Goal: Task Accomplishment & Management: Use online tool/utility

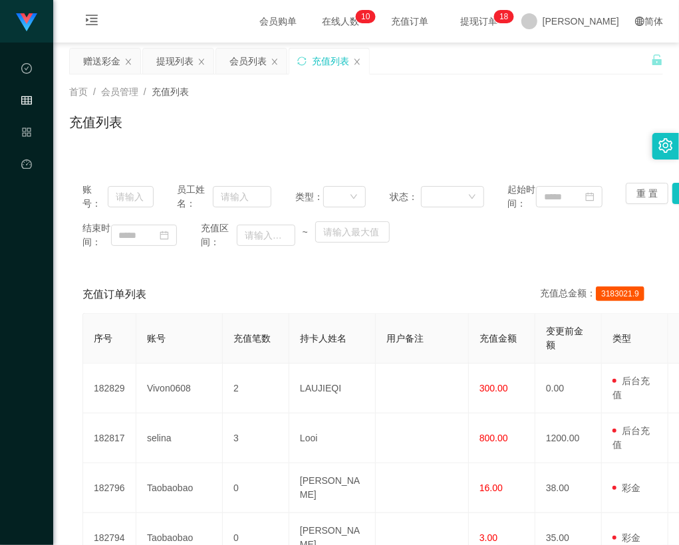
click at [160, 59] on div "提现列表" at bounding box center [174, 61] width 37 height 25
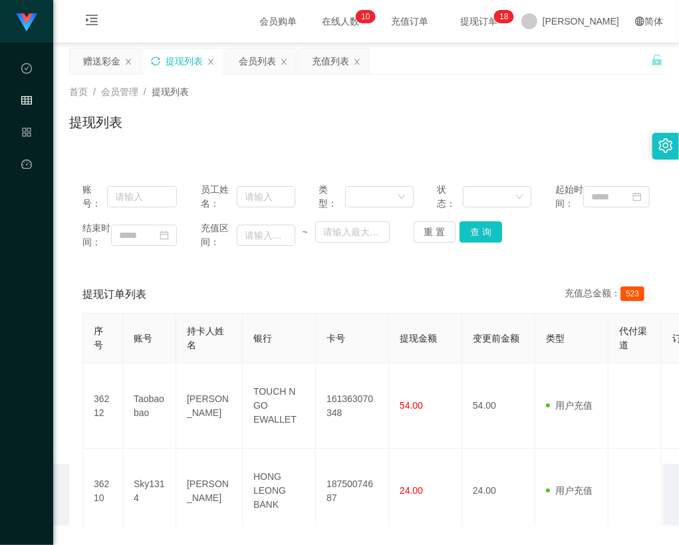
click at [156, 62] on icon "图标: sync" at bounding box center [155, 61] width 9 height 9
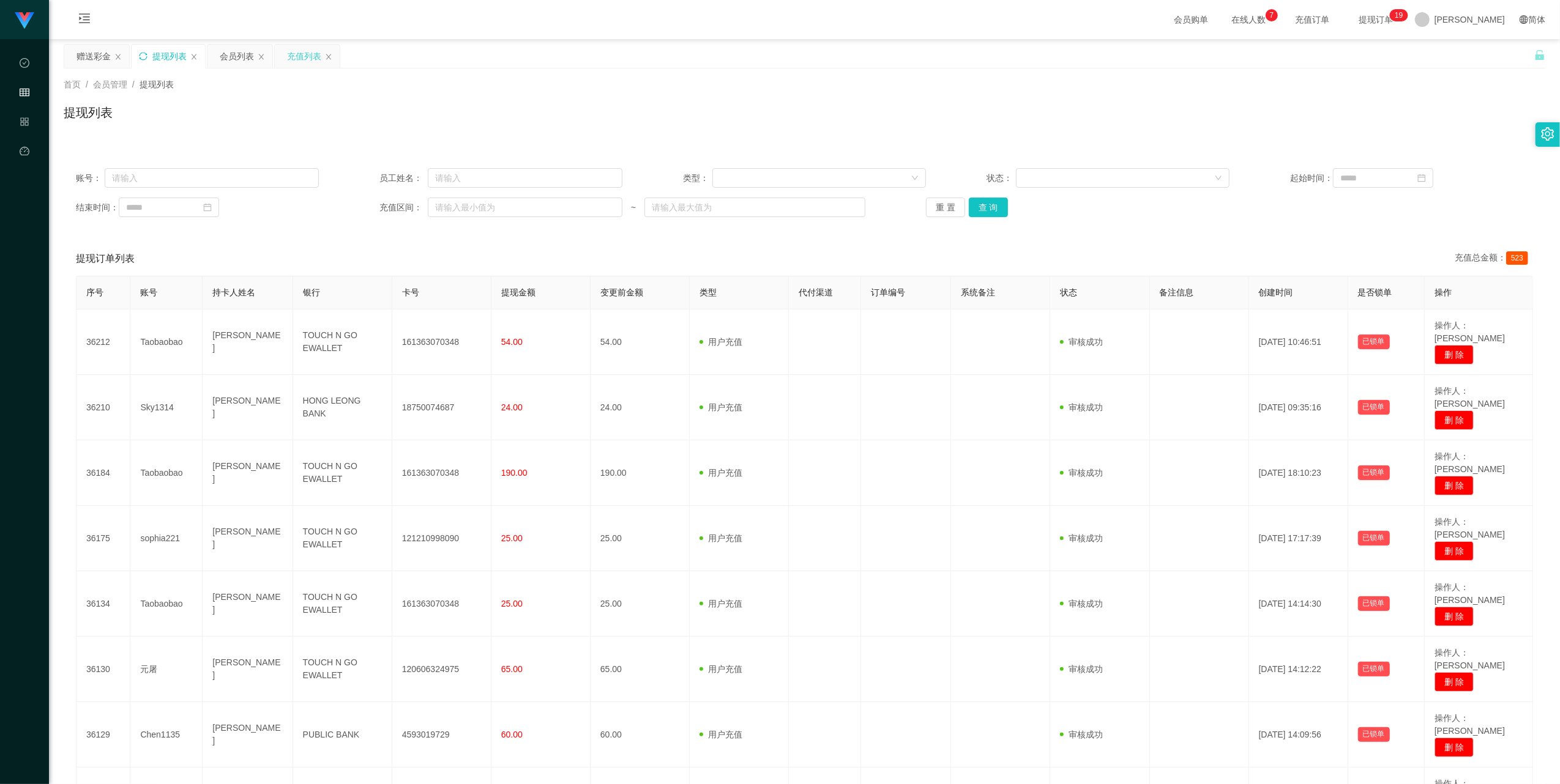
click at [300, 54] on div "充值列表" at bounding box center [304, 56] width 34 height 23
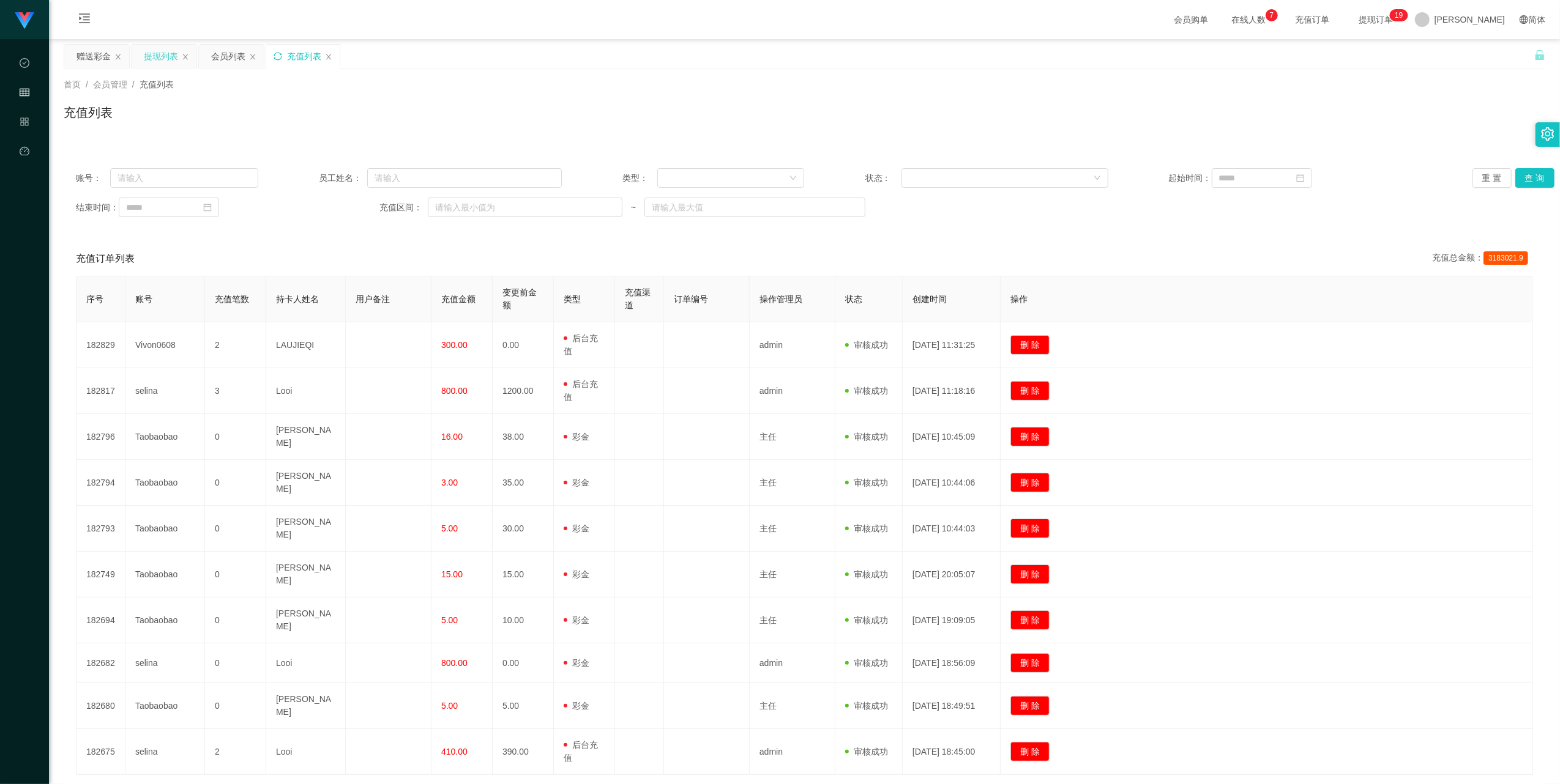
click at [282, 54] on icon "图标: sync" at bounding box center [277, 56] width 8 height 8
click at [624, 178] on input at bounding box center [1261, 178] width 100 height 19
click at [624, 244] on div "1" at bounding box center [1312, 245] width 15 height 15
type input "**********"
click at [624, 171] on div at bounding box center [727, 179] width 125 height 18
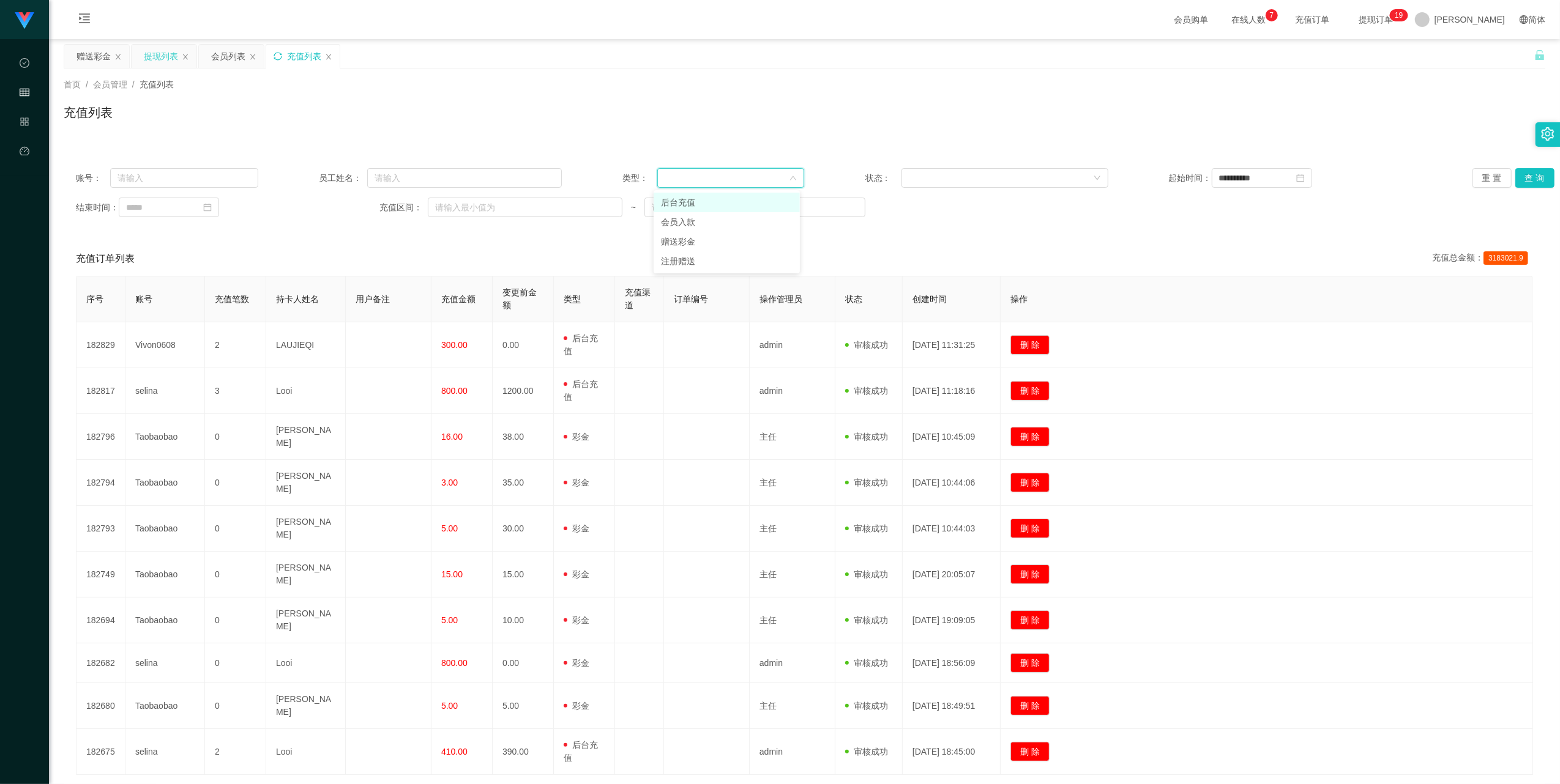
click at [624, 196] on li "后台充值" at bounding box center [726, 202] width 146 height 19
click at [197, 208] on input at bounding box center [168, 207] width 100 height 19
click at [160, 309] on div "12" at bounding box center [160, 311] width 15 height 15
type input "**********"
click at [624, 179] on button "查 询" at bounding box center [1534, 178] width 40 height 19
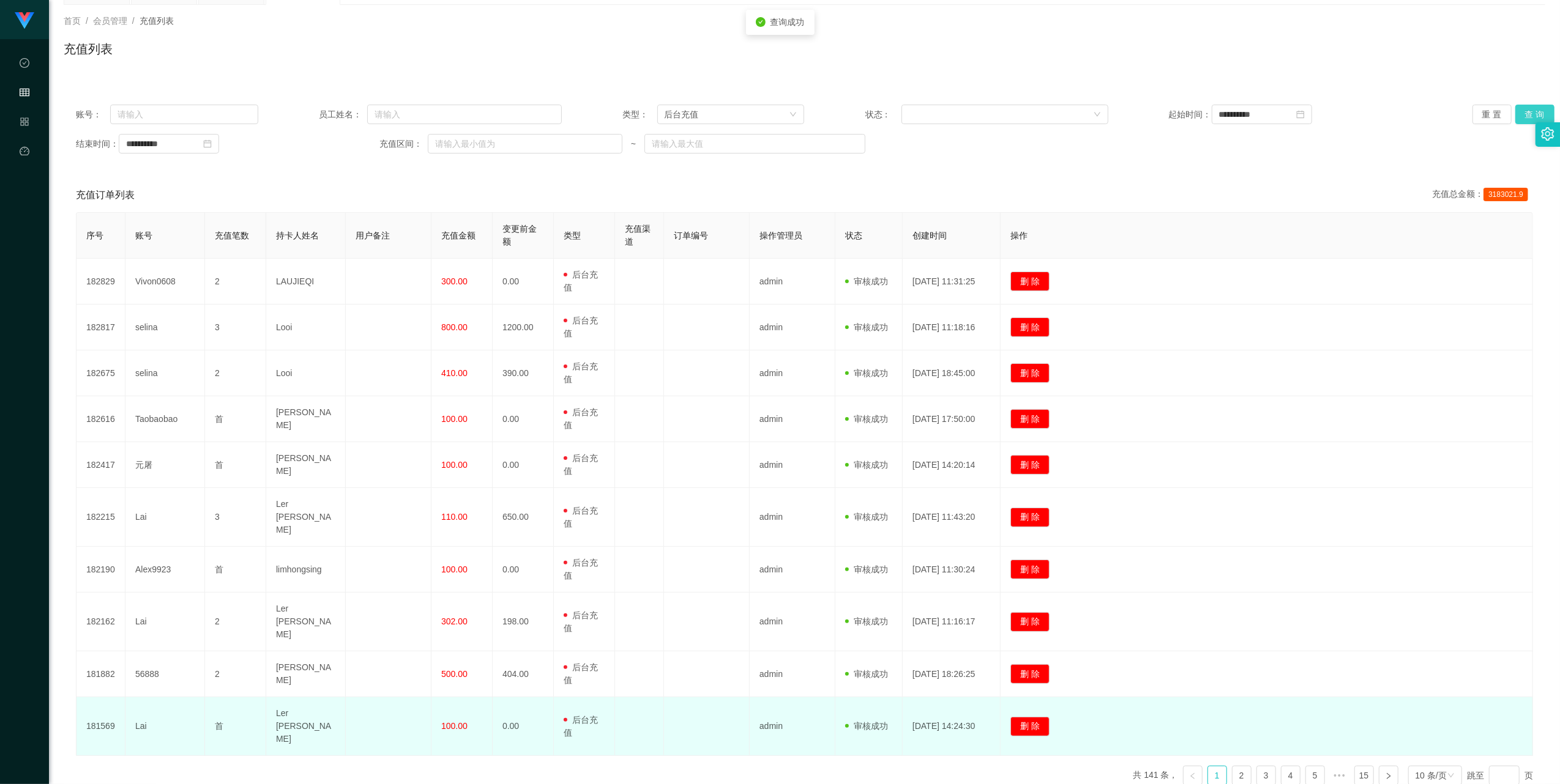
scroll to position [96, 0]
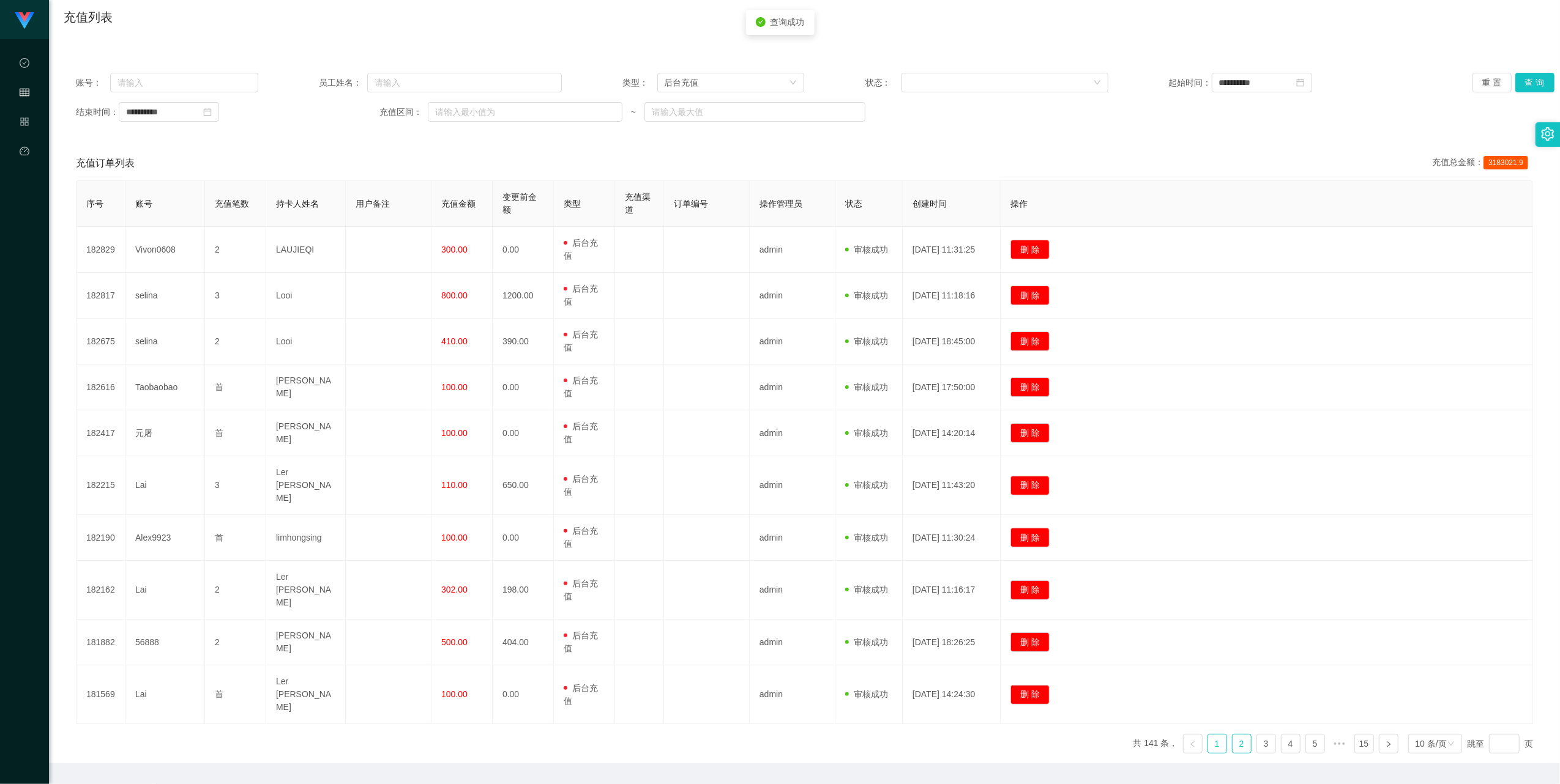
click at [624, 502] on link "2" at bounding box center [1242, 744] width 18 height 18
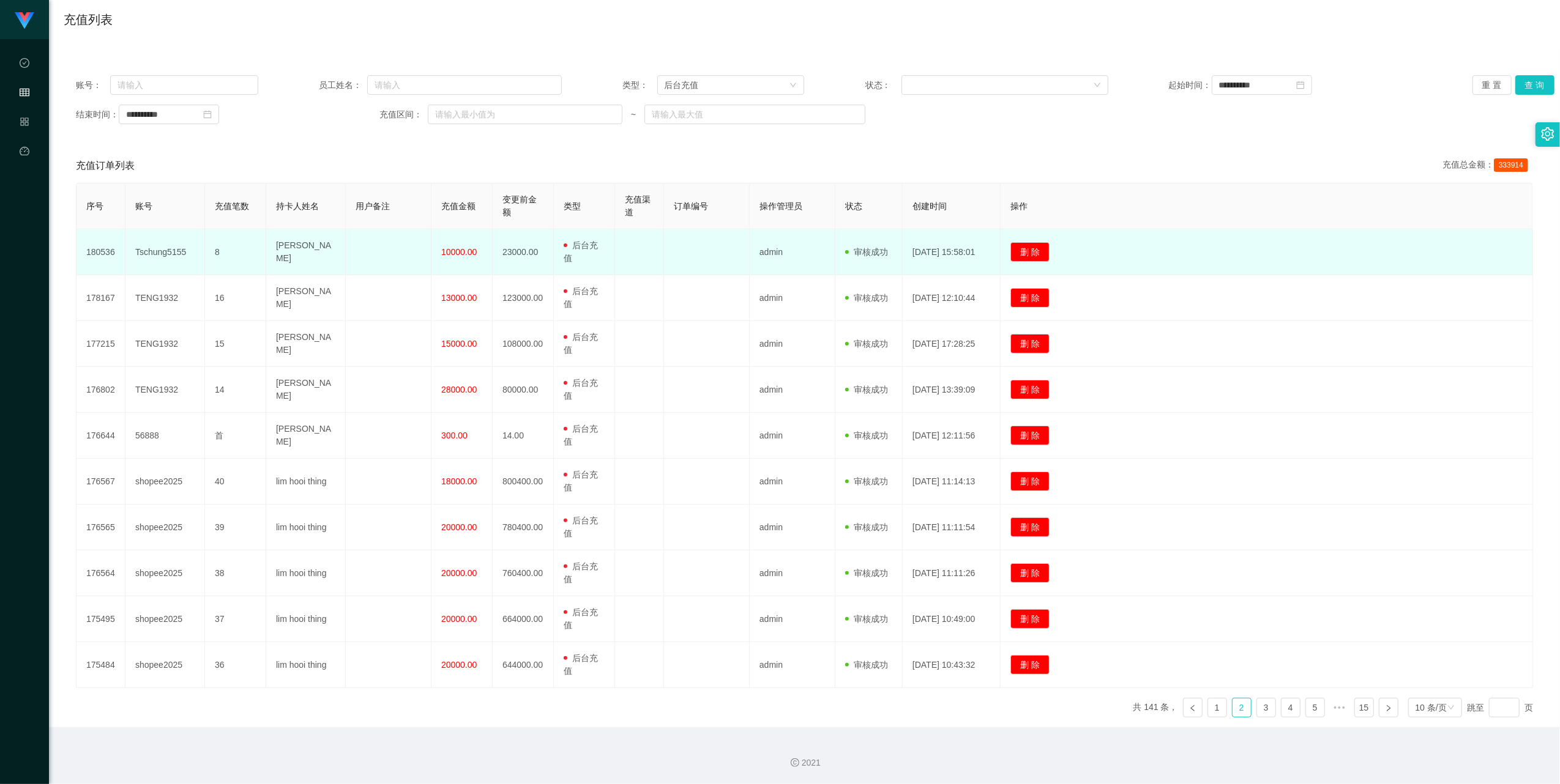
click at [163, 253] on td "Tschung5155" at bounding box center [165, 252] width 79 height 46
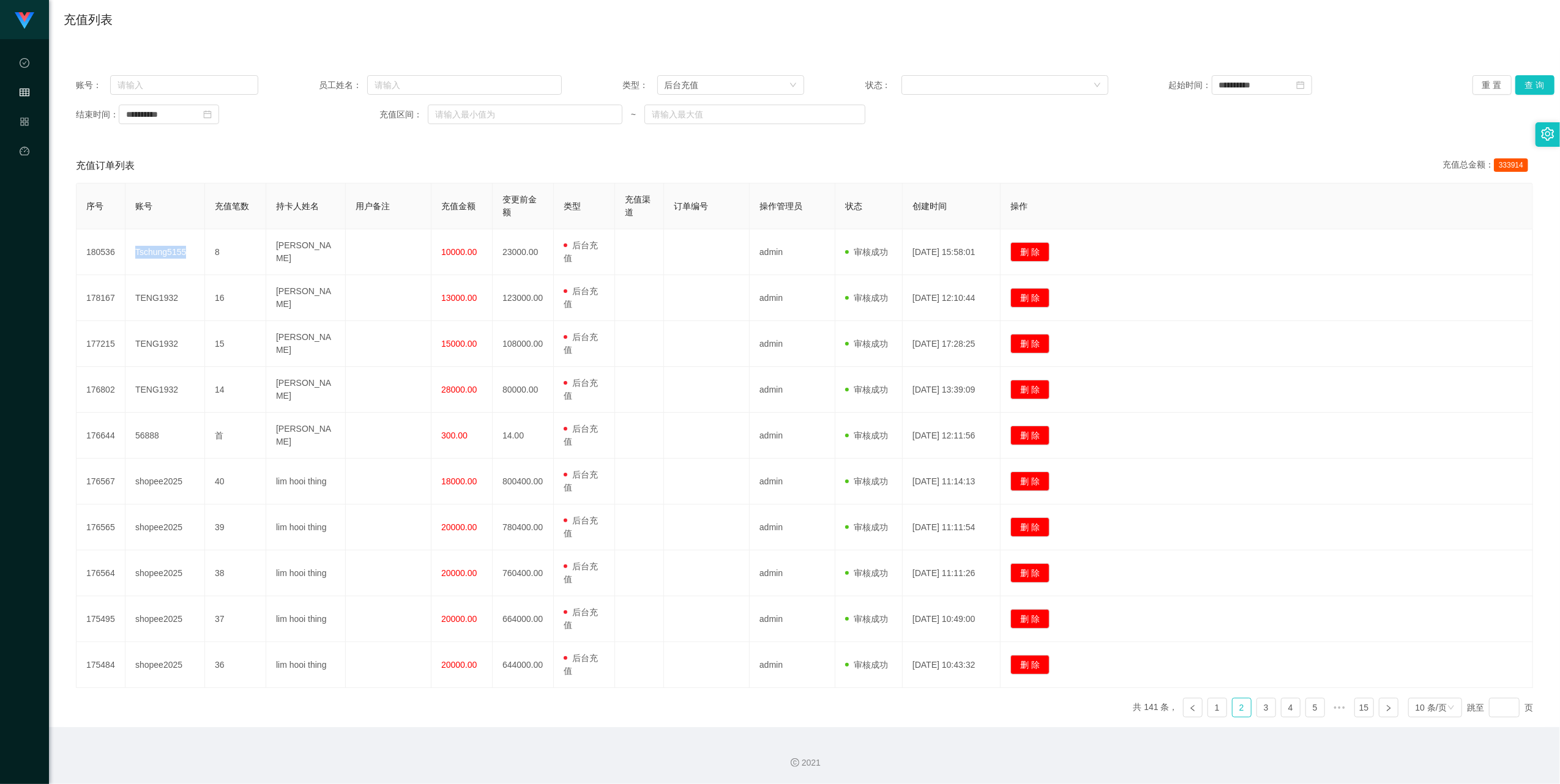
copy td "Tschung5155"
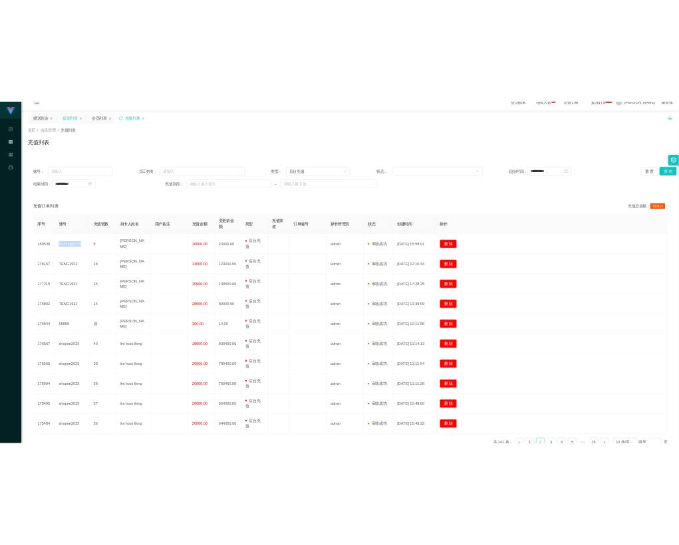
scroll to position [0, 0]
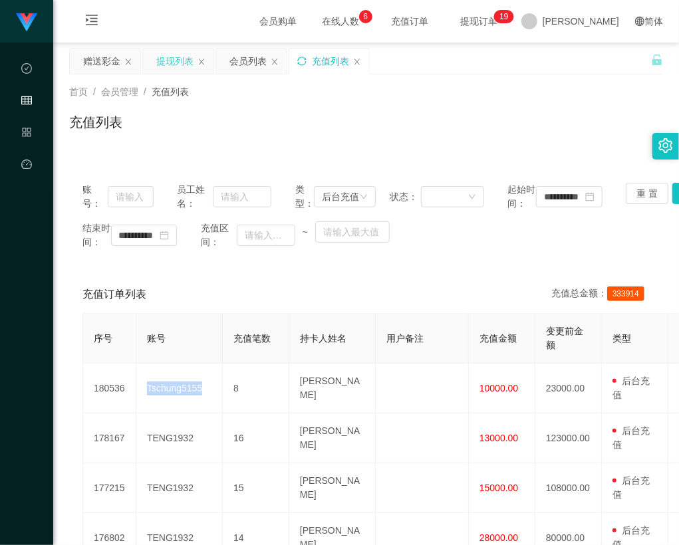
click at [168, 67] on div "提现列表" at bounding box center [174, 61] width 37 height 25
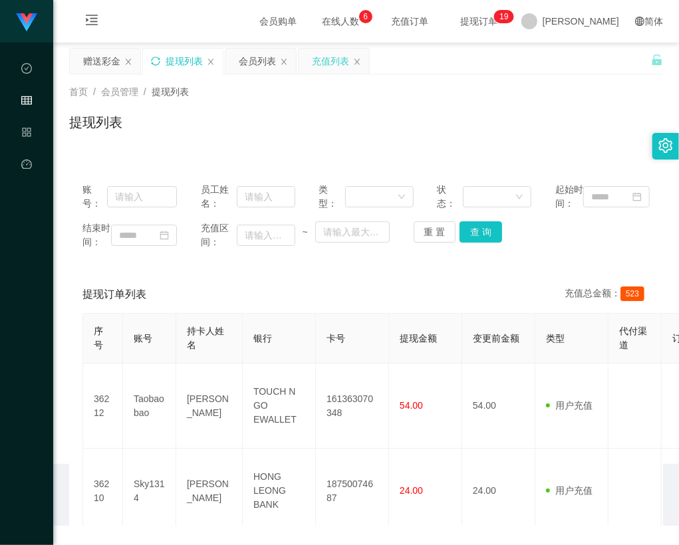
click at [158, 60] on icon "图标: sync" at bounding box center [155, 61] width 9 height 9
click at [88, 49] on div "赠送彩金" at bounding box center [101, 61] width 37 height 25
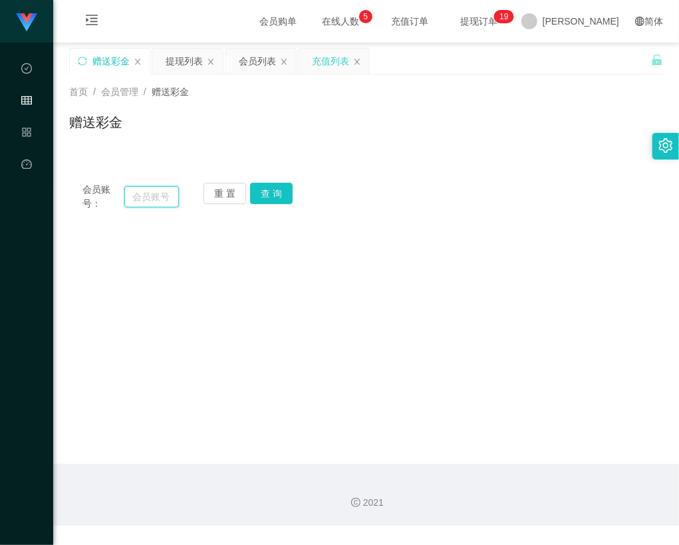
click at [126, 190] on input "text" at bounding box center [151, 196] width 55 height 21
paste input "Royow"
type input "Royow"
click at [275, 189] on button "查 询" at bounding box center [271, 193] width 43 height 21
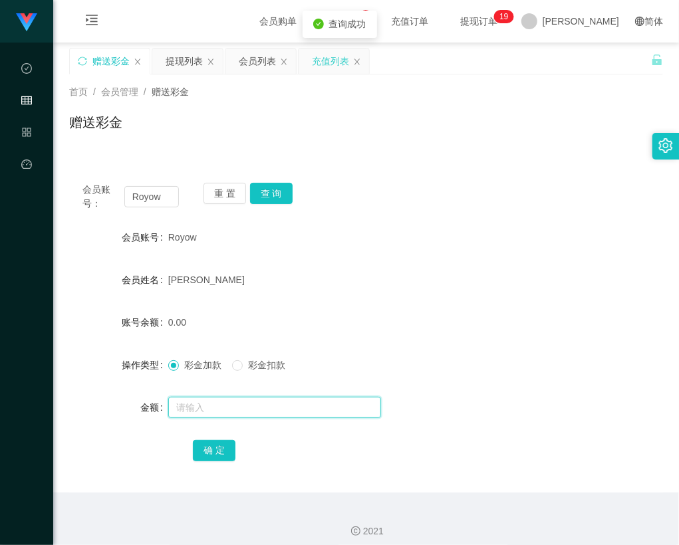
click at [213, 407] on input "text" at bounding box center [274, 407] width 213 height 21
type input "24"
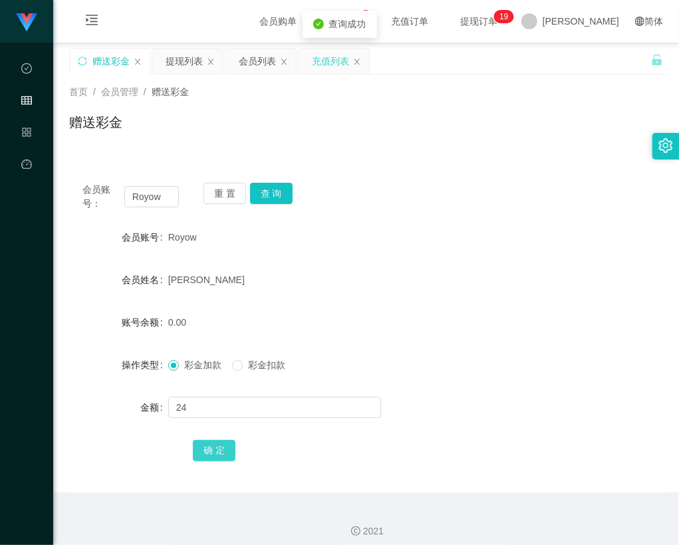
click at [221, 447] on button "确 定" at bounding box center [214, 450] width 43 height 21
click at [222, 190] on button "重 置" at bounding box center [224, 193] width 43 height 21
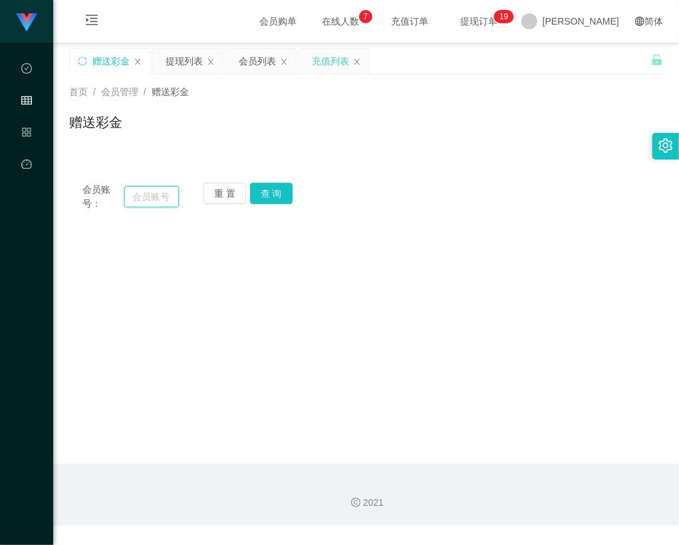
click at [136, 195] on input "text" at bounding box center [151, 196] width 55 height 21
paste input "Royow"
type input "Royow"
drag, startPoint x: 278, startPoint y: 194, endPoint x: 269, endPoint y: 249, distance: 55.2
click at [278, 194] on button "查 询" at bounding box center [271, 193] width 43 height 21
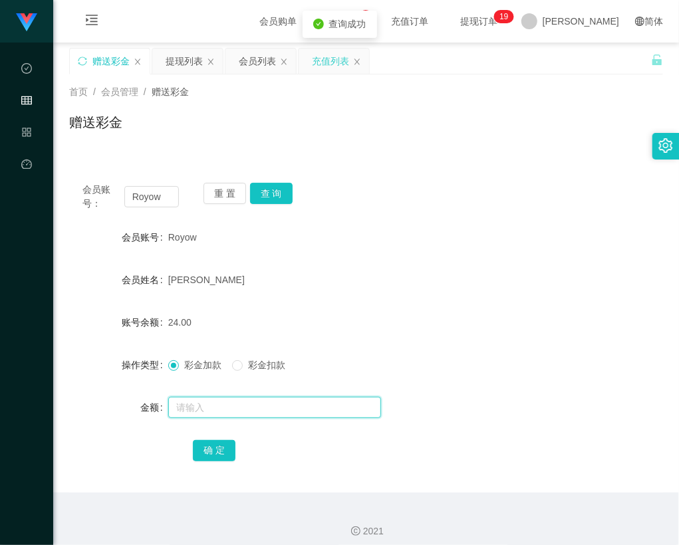
click at [229, 408] on input "text" at bounding box center [274, 407] width 213 height 21
type input "8"
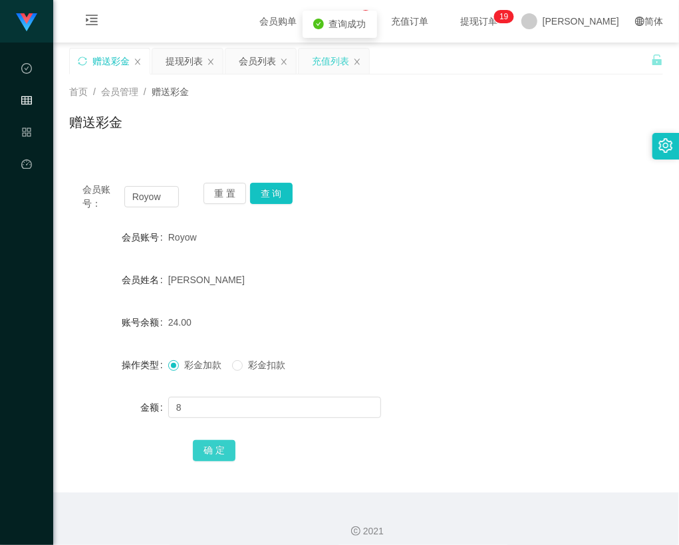
click at [222, 450] on button "确 定" at bounding box center [214, 450] width 43 height 21
click at [436, 541] on div "2021" at bounding box center [366, 524] width 626 height 62
drag, startPoint x: 223, startPoint y: 192, endPoint x: 118, endPoint y: 205, distance: 105.9
click at [222, 192] on button "重 置" at bounding box center [224, 193] width 43 height 21
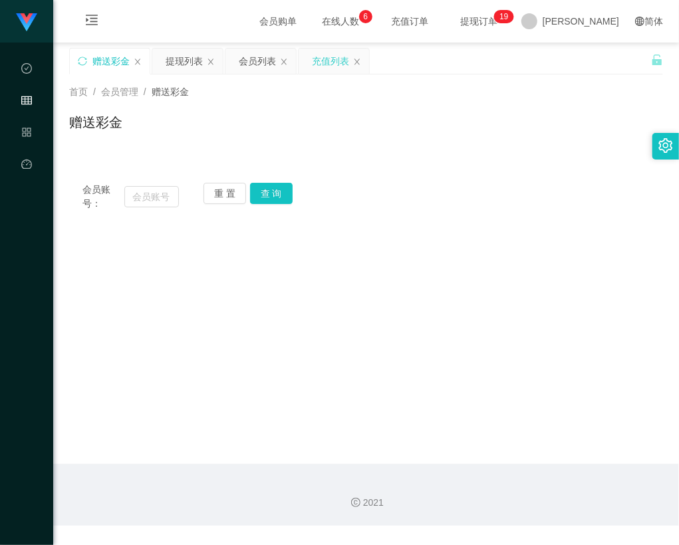
click at [113, 205] on span "会员账号：" at bounding box center [103, 197] width 42 height 28
click at [142, 199] on input "text" at bounding box center [151, 196] width 55 height 21
paste input "[PERSON_NAME]"
type input "[PERSON_NAME]"
click at [286, 189] on button "查 询" at bounding box center [271, 193] width 43 height 21
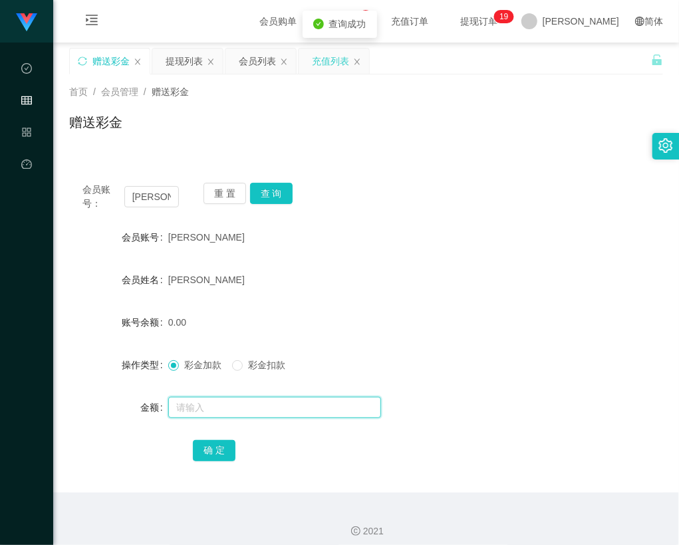
click at [233, 410] on input "text" at bounding box center [274, 407] width 213 height 21
type input "10"
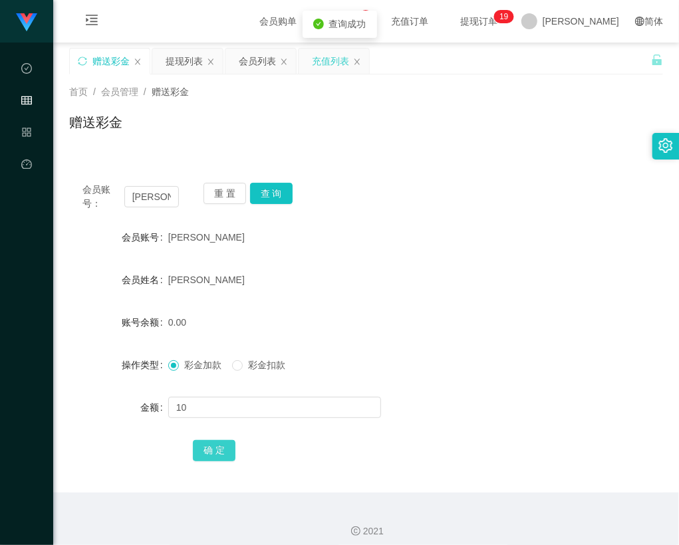
click at [217, 447] on button "确 定" at bounding box center [214, 450] width 43 height 21
drag, startPoint x: 416, startPoint y: 489, endPoint x: 293, endPoint y: 163, distance: 349.1
click at [418, 489] on div "会员账号： judith 重 置 查 询 会员账号 judith 会员姓名 judith chong 账号余额 10.00 操作类型 彩金加款 彩金扣款 金额…" at bounding box center [366, 331] width 594 height 323
click at [475, 257] on form "会员账号 judith 会员姓名 judith chong 账号余额 10.00 操作类型 彩金加款 彩金扣款 金额 确 定" at bounding box center [366, 343] width 594 height 239
drag, startPoint x: 225, startPoint y: 195, endPoint x: 160, endPoint y: 200, distance: 64.7
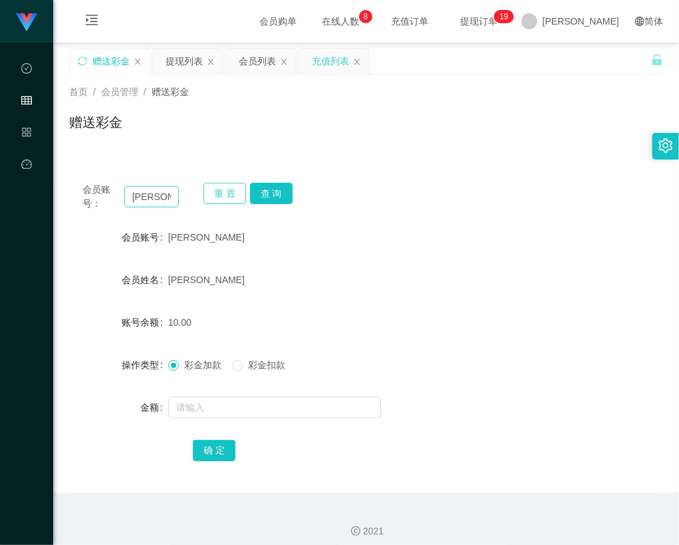
click at [225, 195] on button "重 置" at bounding box center [224, 193] width 43 height 21
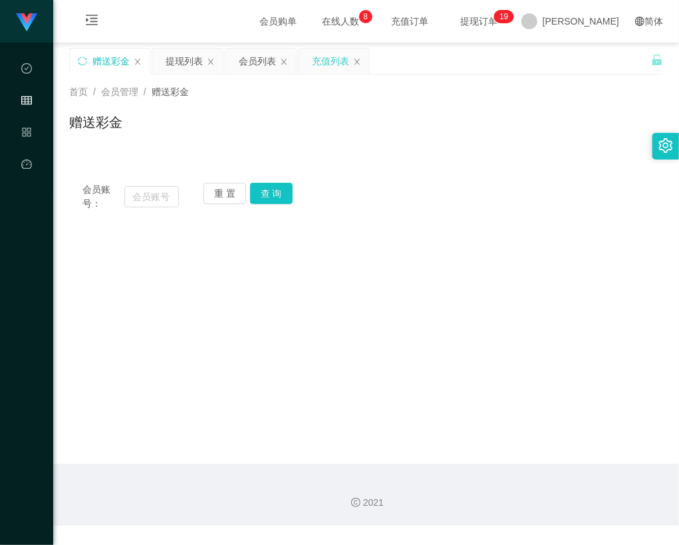
drag, startPoint x: 91, startPoint y: 201, endPoint x: 99, endPoint y: 199, distance: 8.1
click at [92, 201] on span "会员账号：" at bounding box center [103, 197] width 42 height 28
click at [136, 197] on input "text" at bounding box center [151, 196] width 55 height 21
paste input "phang"
type input "phang"
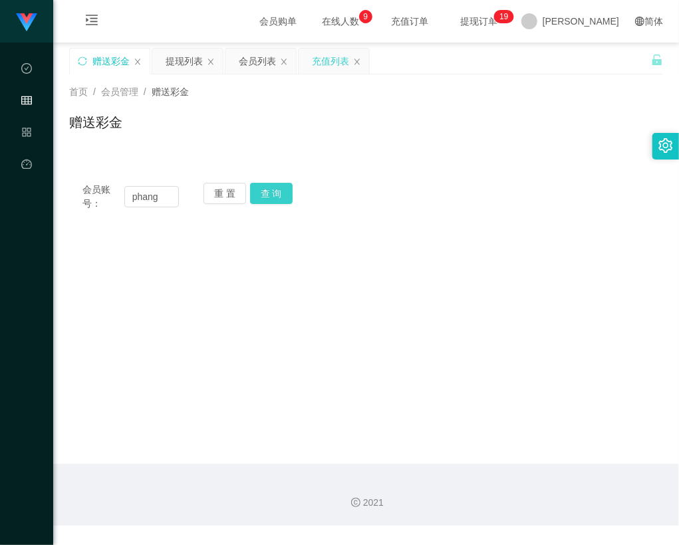
click at [281, 197] on button "查 询" at bounding box center [271, 193] width 43 height 21
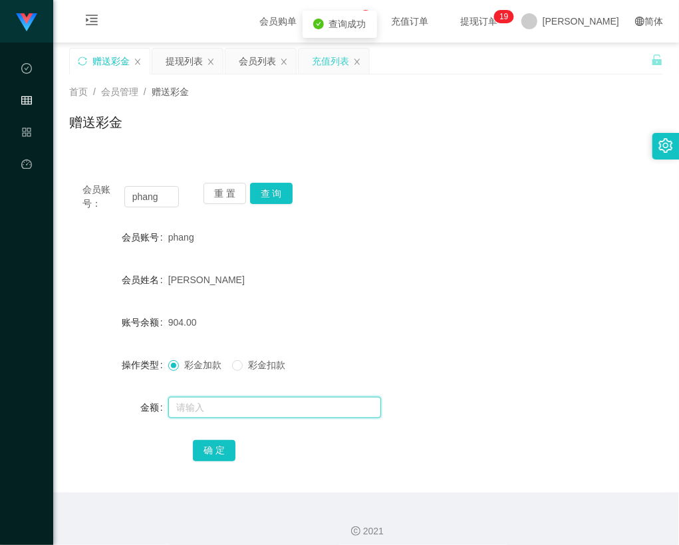
click at [233, 410] on input "text" at bounding box center [274, 407] width 213 height 21
type input "80"
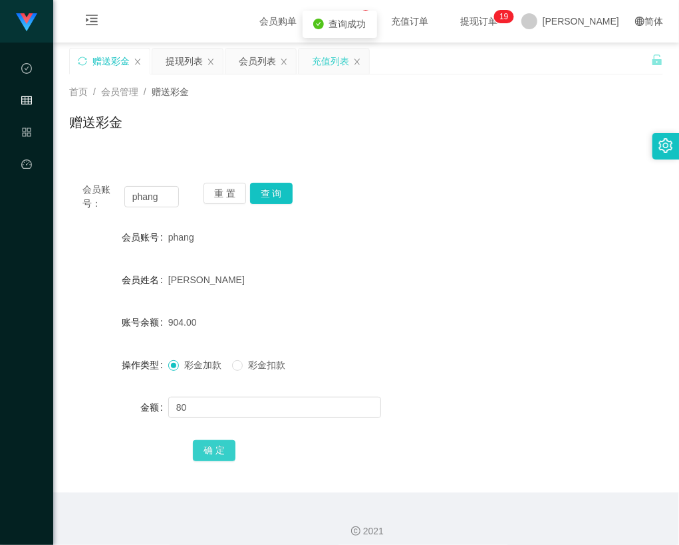
click at [221, 449] on button "确 定" at bounding box center [214, 450] width 43 height 21
click at [439, 477] on div "会员账号： phang 重 置 查 询 会员账号 phang 会员姓名 Phang ching Ee 账号余额 984.00 操作类型 彩金加款 彩金扣款 金…" at bounding box center [366, 331] width 594 height 323
click at [189, 65] on div "提现列表" at bounding box center [184, 61] width 37 height 25
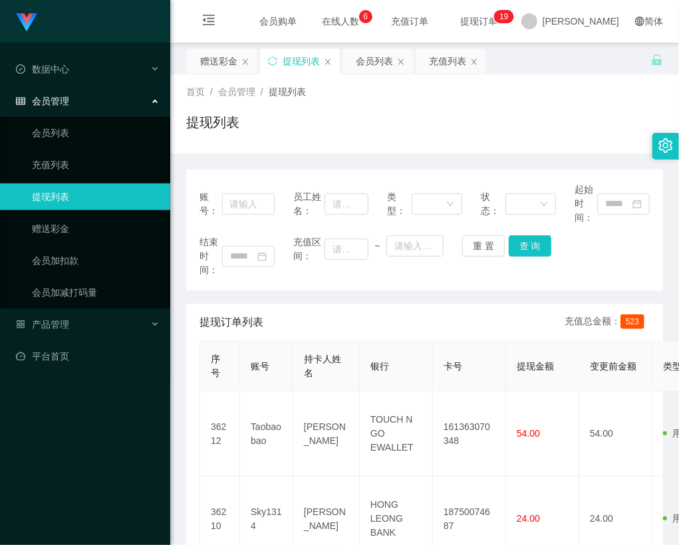
click at [525, 104] on div "首页 / 会员管理 / 提现列表 / 提现列表" at bounding box center [424, 114] width 477 height 58
click at [599, 55] on span "退出登录" at bounding box center [599, 58] width 37 height 11
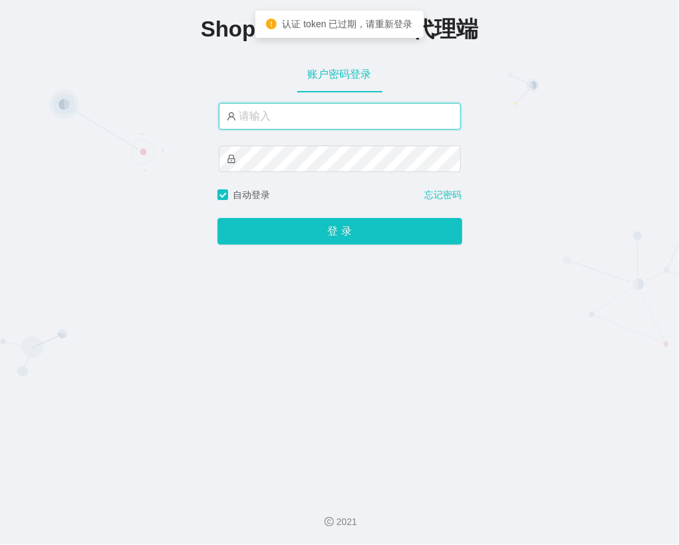
type input "[PERSON_NAME]"
click at [303, 112] on input "[PERSON_NAME]" at bounding box center [340, 116] width 242 height 27
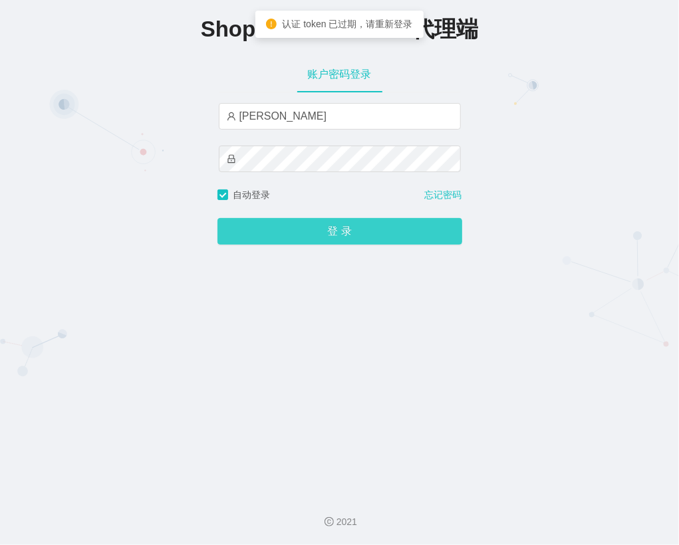
click at [354, 226] on button "登 录" at bounding box center [339, 231] width 245 height 27
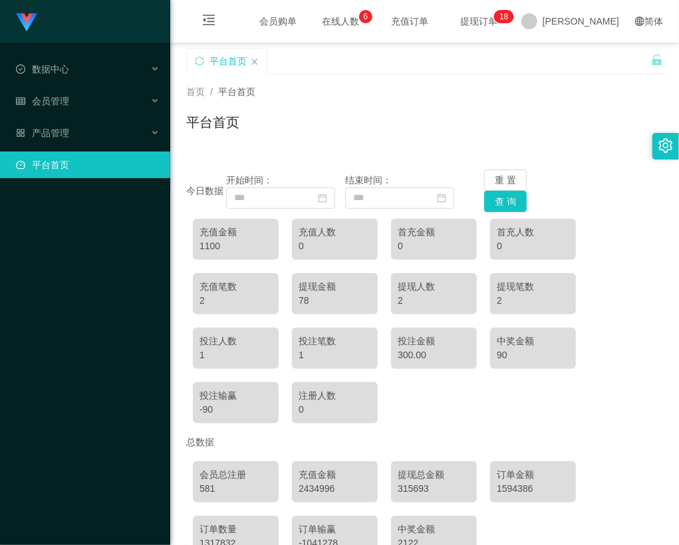
click at [504, 22] on span "提现订单 0 1 2 3 4 5 6 7 8 9 0 1 2 3 4 5 6 7 8 9 0 1 2 3 4 5 6 7 8 9 0 1 2 3 4 5 6 …" at bounding box center [478, 21] width 51 height 9
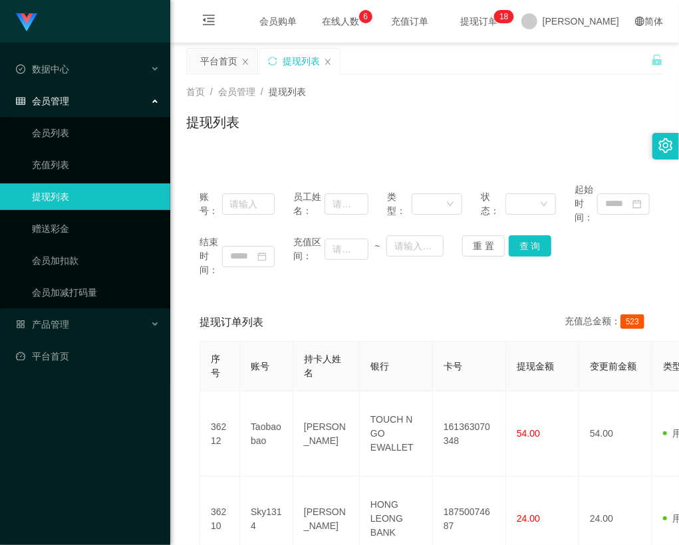
click at [532, 134] on div "提现列表" at bounding box center [424, 127] width 477 height 31
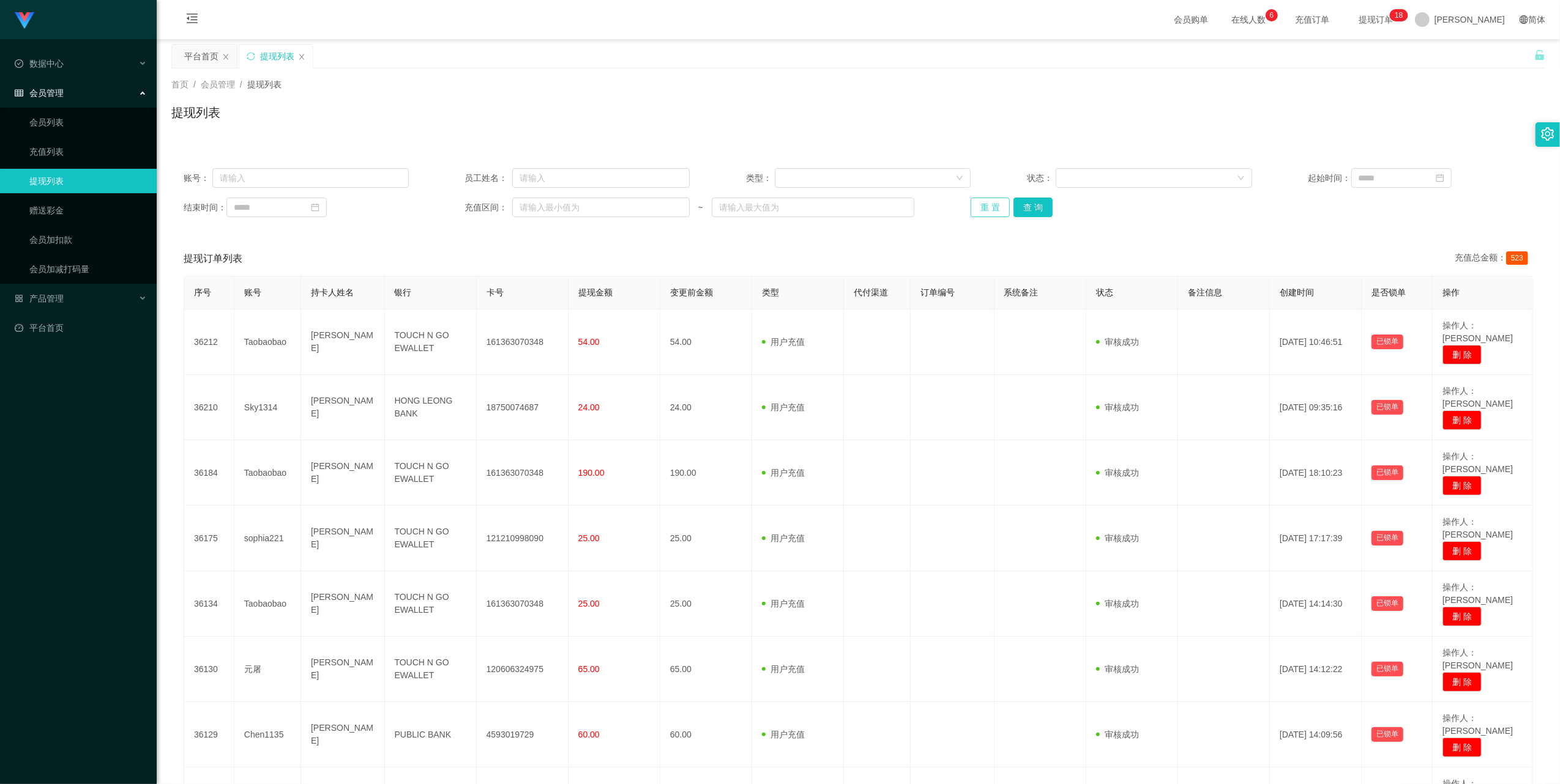
click at [985, 204] on button "重 置" at bounding box center [990, 207] width 40 height 19
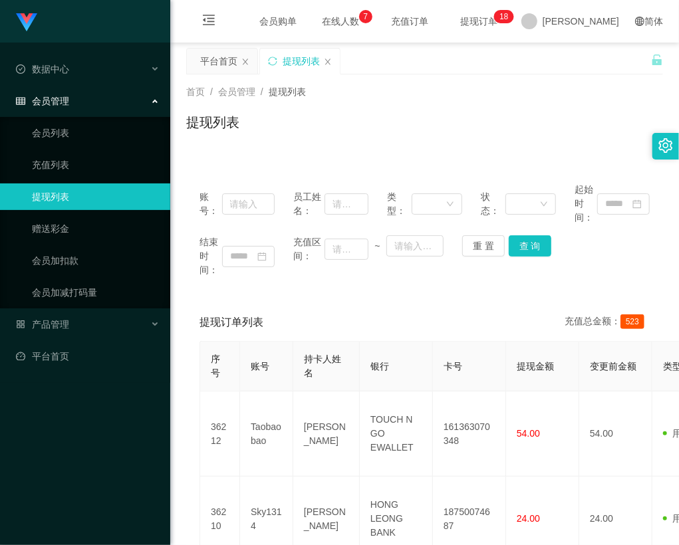
click at [554, 115] on div "提现列表" at bounding box center [424, 127] width 477 height 31
click at [57, 229] on link "赠送彩金" at bounding box center [96, 228] width 128 height 27
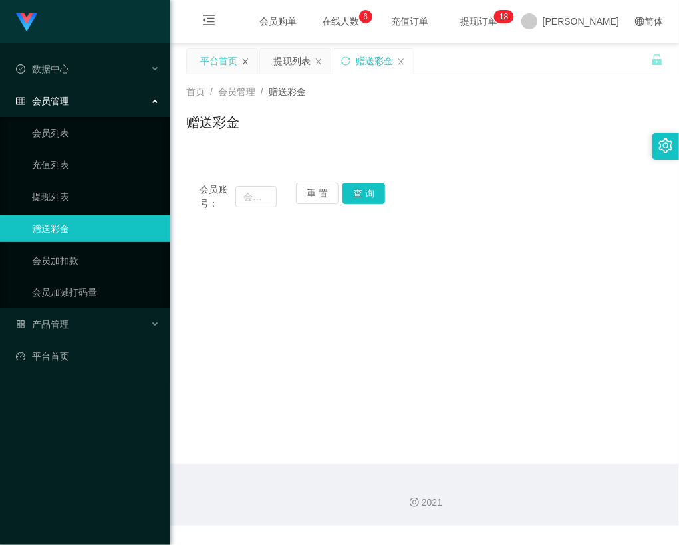
click at [246, 59] on icon "图标: close" at bounding box center [245, 62] width 8 height 8
click at [243, 62] on icon "图标: close" at bounding box center [245, 62] width 8 height 8
click at [263, 202] on input "text" at bounding box center [255, 196] width 41 height 21
paste input "Royow"
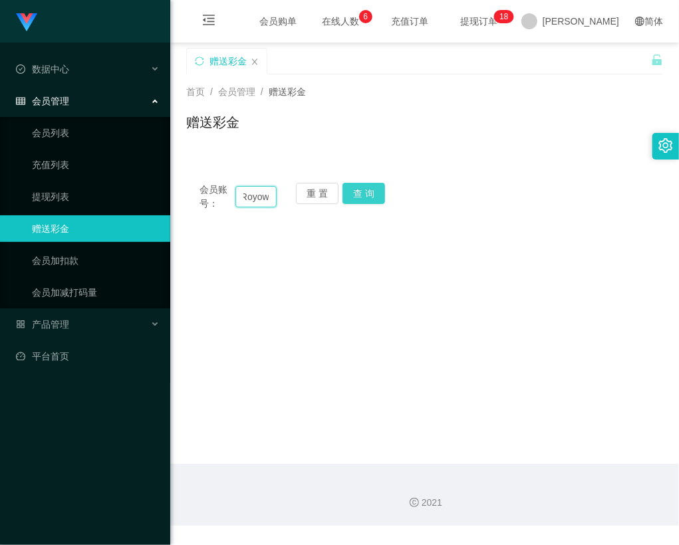
type input "Royow"
click at [362, 190] on button "查 询" at bounding box center [363, 193] width 43 height 21
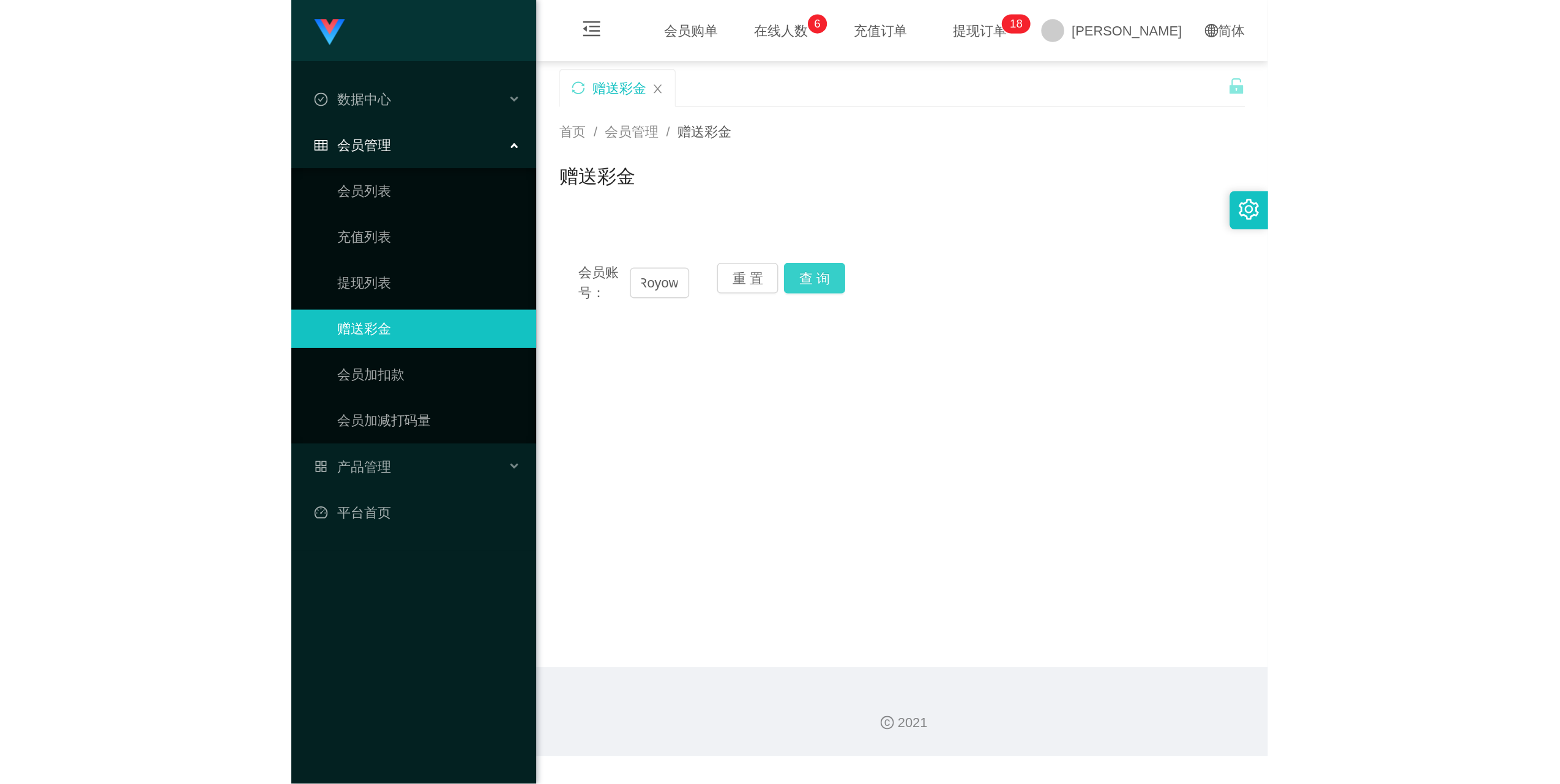
scroll to position [0, 0]
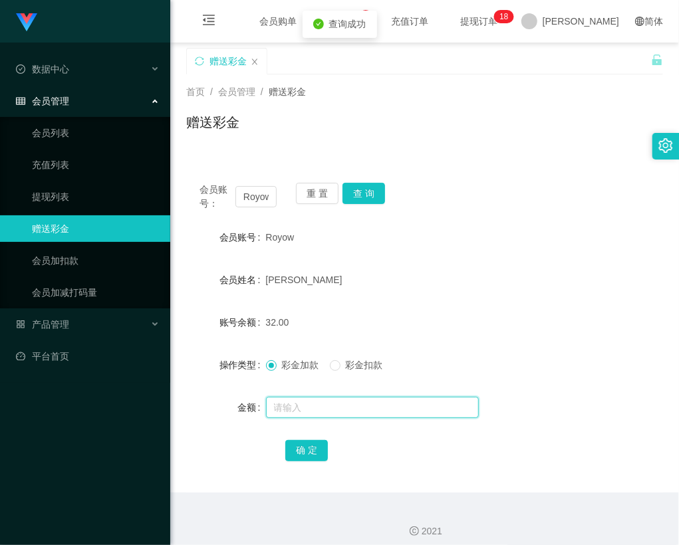
click at [304, 405] on input "text" at bounding box center [372, 407] width 213 height 21
type input "24"
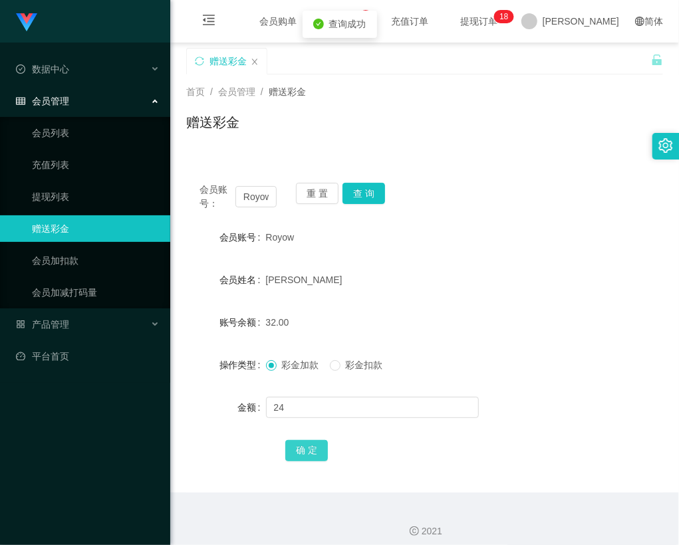
click at [307, 447] on button "确 定" at bounding box center [306, 450] width 43 height 21
drag, startPoint x: 439, startPoint y: 481, endPoint x: 435, endPoint y: 471, distance: 11.4
click at [439, 481] on div "会员账号： Royow 重 置 查 询 会员账号 Royow 会员姓名 Choi Kian Ming 账号余额 32.00 操作类型 彩金加款 彩金扣款 金额…" at bounding box center [424, 331] width 477 height 323
click at [72, 186] on link "提现列表" at bounding box center [96, 197] width 128 height 27
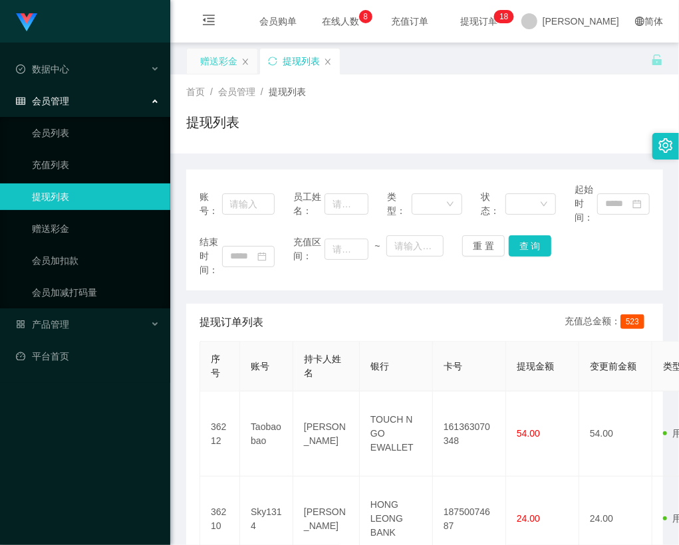
click at [207, 64] on div "赠送彩金" at bounding box center [218, 61] width 37 height 25
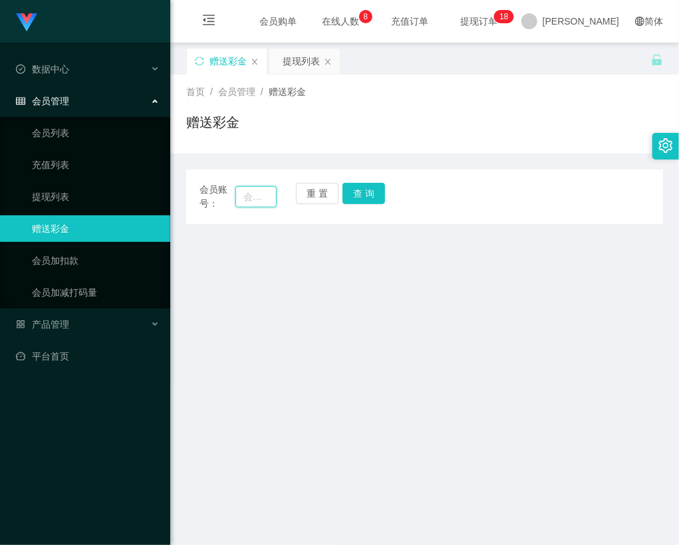
click at [266, 194] on input "text" at bounding box center [255, 196] width 41 height 21
paste input "phang"
type input "phang"
click at [368, 187] on button "查 询" at bounding box center [363, 193] width 43 height 21
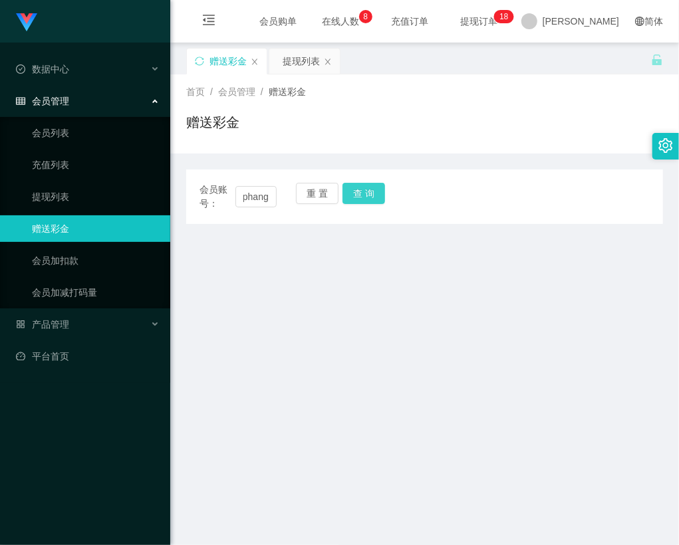
scroll to position [0, 0]
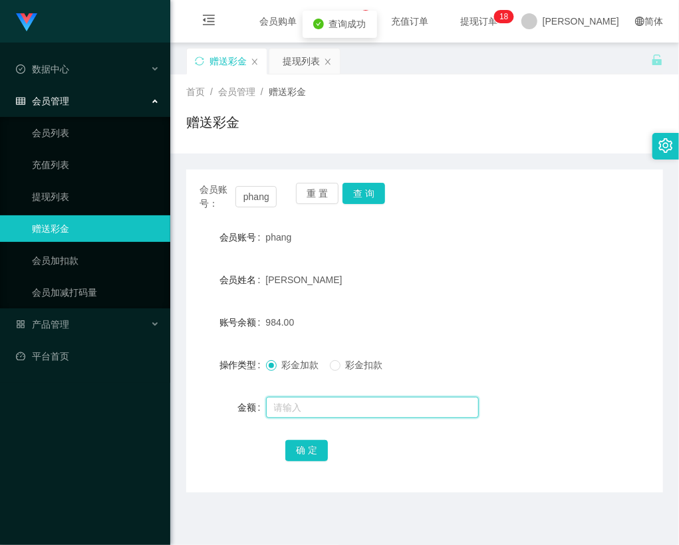
click at [335, 410] on input "text" at bounding box center [372, 407] width 213 height 21
type input "8"
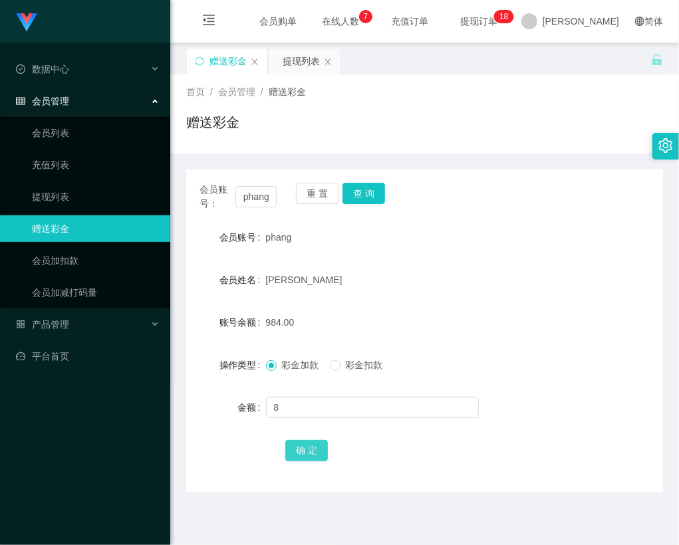
drag, startPoint x: 305, startPoint y: 453, endPoint x: 311, endPoint y: 448, distance: 8.5
click at [305, 453] on button "确 定" at bounding box center [306, 450] width 43 height 21
click at [407, 442] on div "确 定" at bounding box center [424, 450] width 278 height 27
click at [513, 180] on div "会员账号： phang 重 置 查 询 会员账号 phang 会员姓名 Phang ching Ee 账号余额 992.00 操作类型 彩金加款 彩金扣款 金…" at bounding box center [424, 331] width 477 height 323
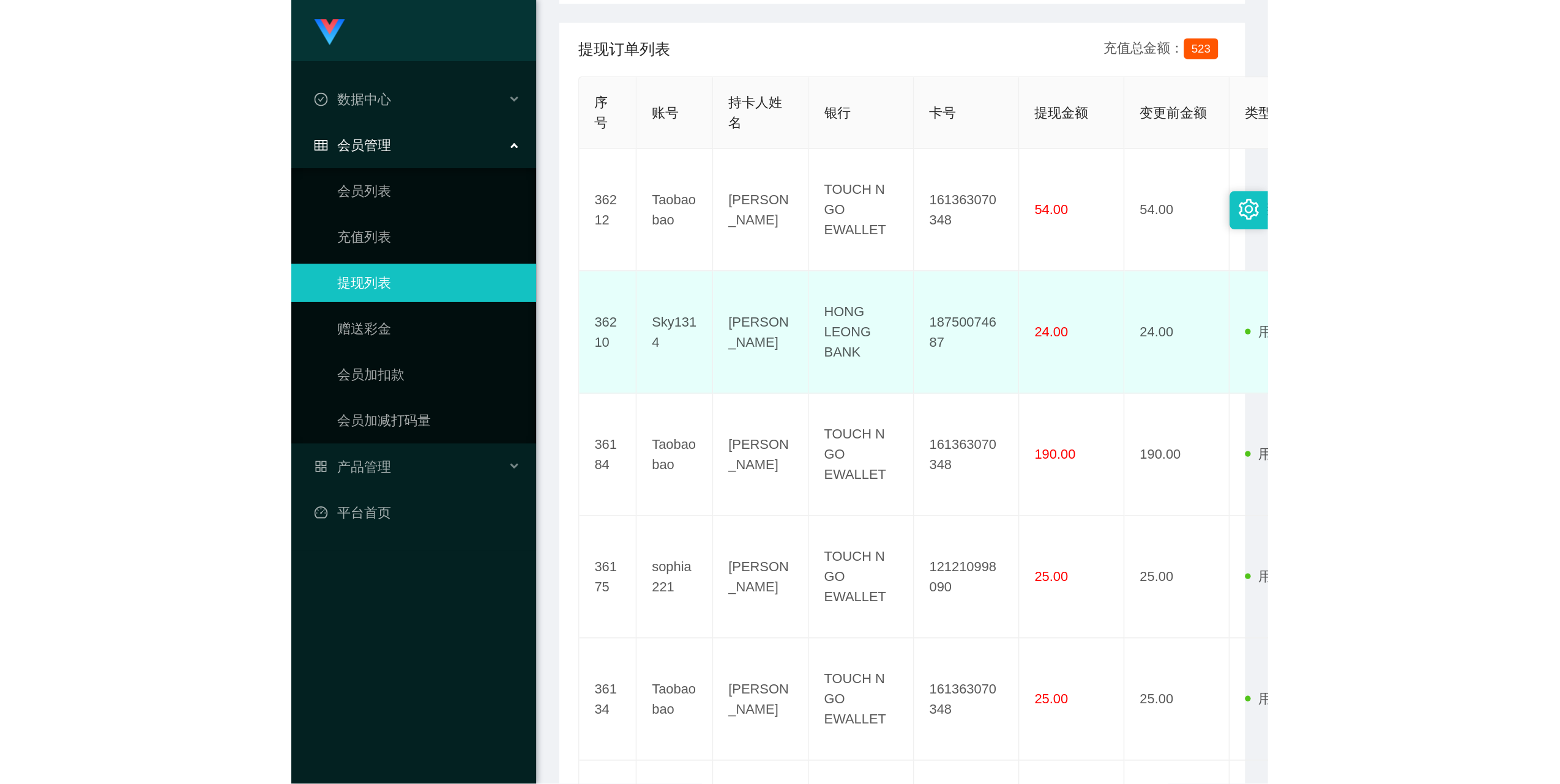
scroll to position [150, 0]
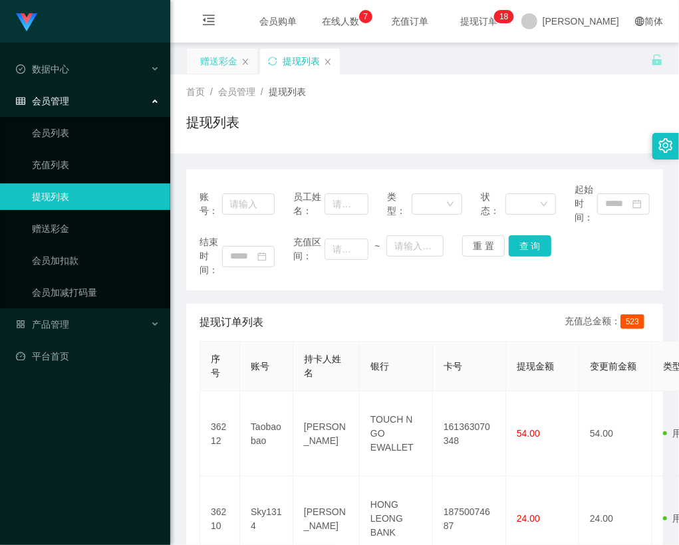
click at [221, 53] on div "赠送彩金" at bounding box center [218, 61] width 37 height 25
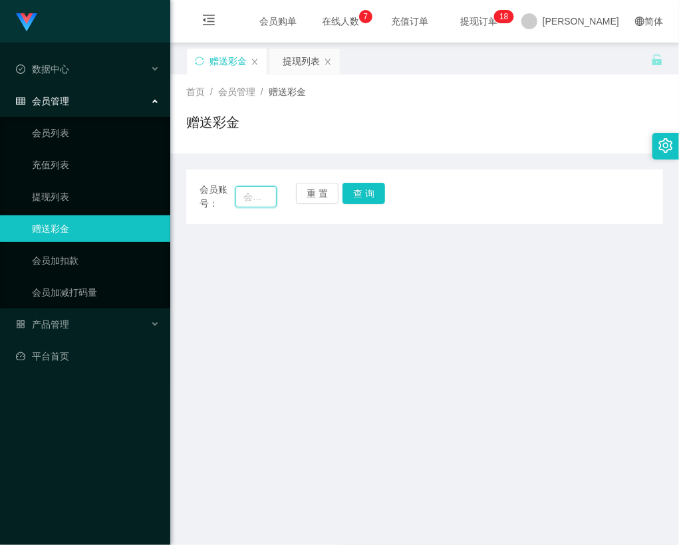
click at [246, 190] on input "text" at bounding box center [255, 196] width 41 height 21
paste input "phang"
type input "phang"
click at [372, 189] on button "查 询" at bounding box center [363, 193] width 43 height 21
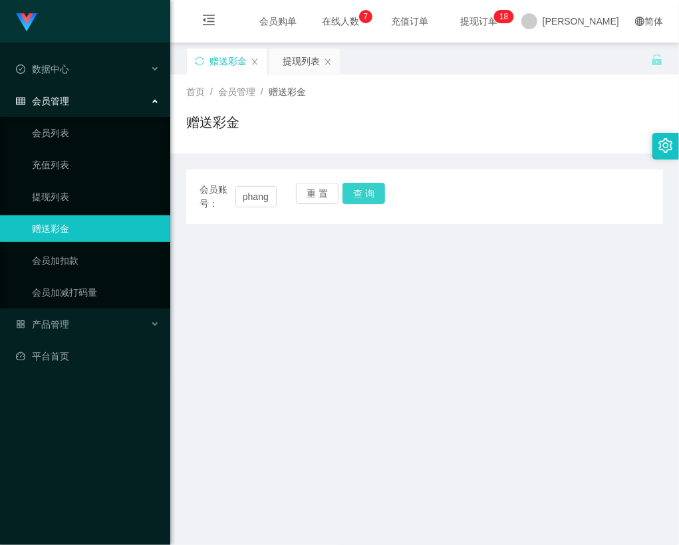
scroll to position [0, 0]
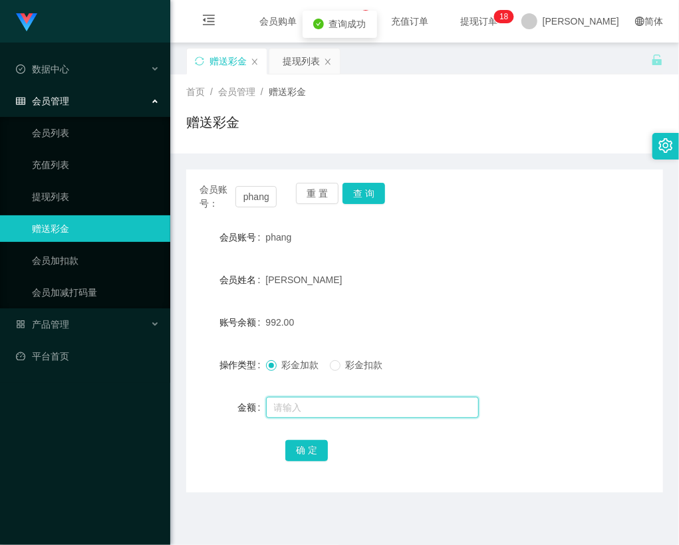
click at [328, 397] on input "text" at bounding box center [372, 407] width 213 height 21
type input "8"
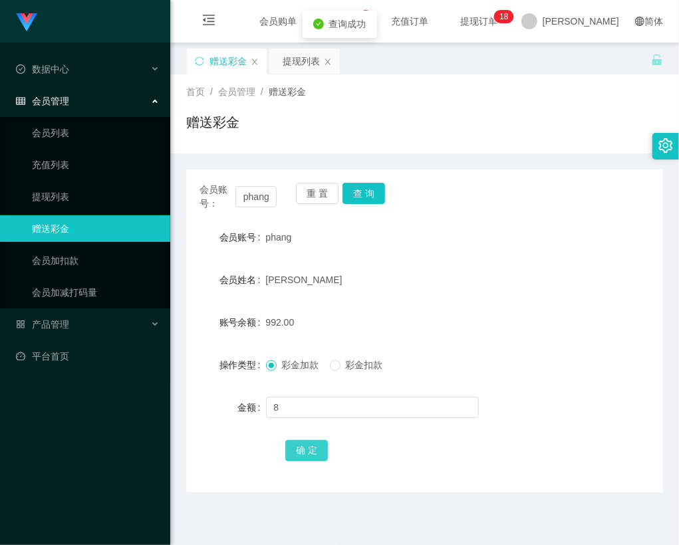
click at [304, 443] on button "确 定" at bounding box center [306, 450] width 43 height 21
click at [400, 467] on div "会员账号： phang 重 置 查 询 会员账号 phang 会员姓名 Phang ching Ee 账号余额 992.00 操作类型 彩金加款 彩金扣款 金…" at bounding box center [424, 331] width 477 height 323
click at [320, 189] on button "重 置" at bounding box center [317, 193] width 43 height 21
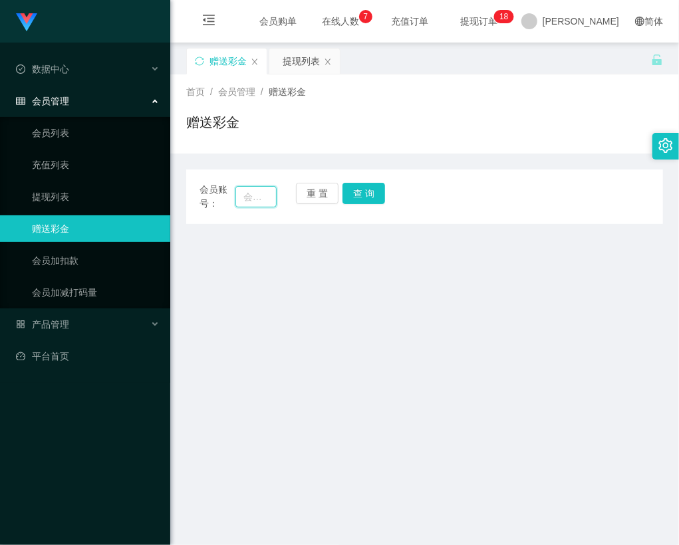
drag, startPoint x: 253, startPoint y: 205, endPoint x: 253, endPoint y: 195, distance: 9.3
click at [253, 202] on input "text" at bounding box center [255, 196] width 41 height 21
paste input "Royow"
type input "Royow"
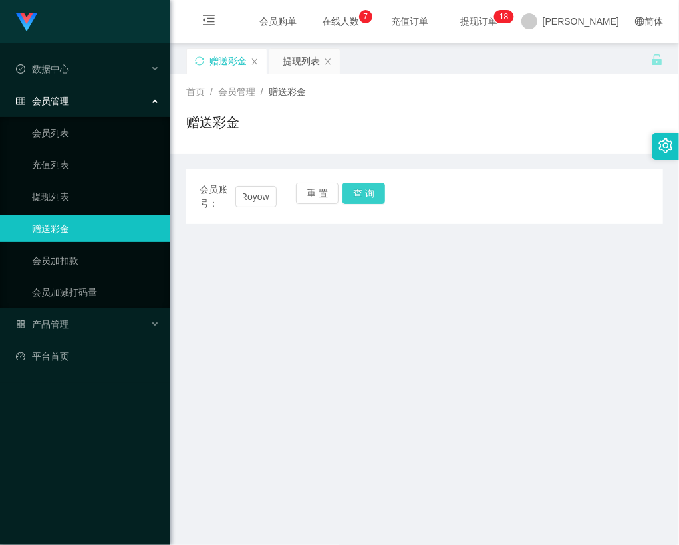
click at [371, 189] on button "查 询" at bounding box center [363, 193] width 43 height 21
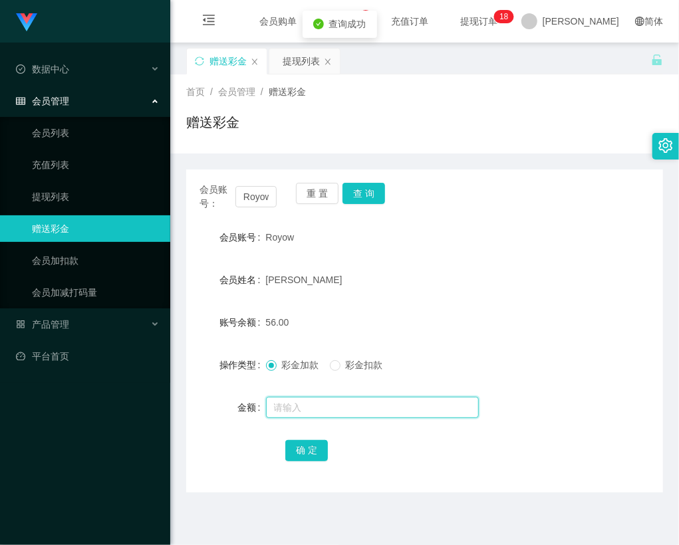
click at [336, 410] on input "text" at bounding box center [372, 407] width 213 height 21
type input "8"
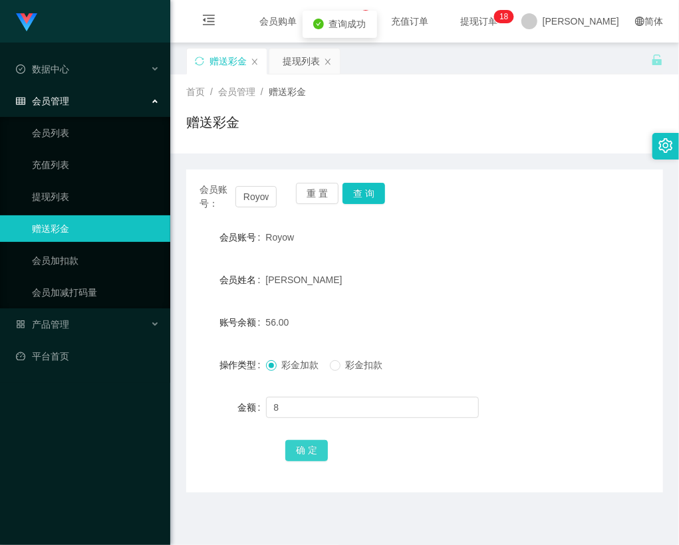
click at [317, 447] on button "确 定" at bounding box center [306, 450] width 43 height 21
drag, startPoint x: 415, startPoint y: 464, endPoint x: 562, endPoint y: 165, distance: 333.3
click at [416, 464] on div "会员账号： Royow 重 置 查 询 会员账号 Royow 会员姓名 Choi Kian Ming 账号余额 64.00 操作类型 彩金加款 彩金扣款 金额…" at bounding box center [424, 331] width 477 height 323
click at [471, 243] on div "Royow" at bounding box center [405, 237] width 278 height 27
click at [309, 187] on button "重 置" at bounding box center [317, 193] width 43 height 21
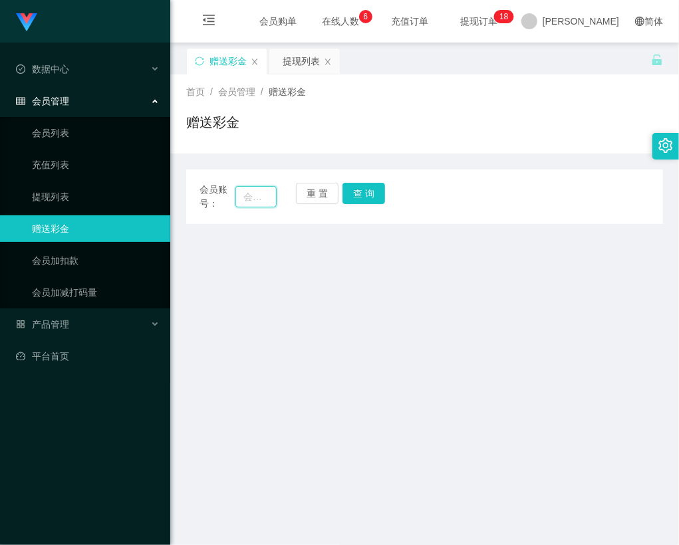
click at [261, 192] on input "text" at bounding box center [255, 196] width 41 height 21
paste input "Royow"
type input "Royow"
click at [380, 184] on button "查 询" at bounding box center [363, 193] width 43 height 21
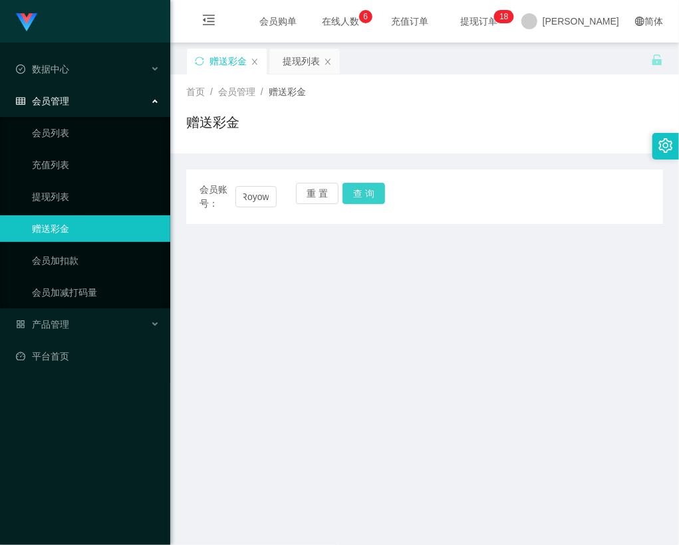
scroll to position [0, 0]
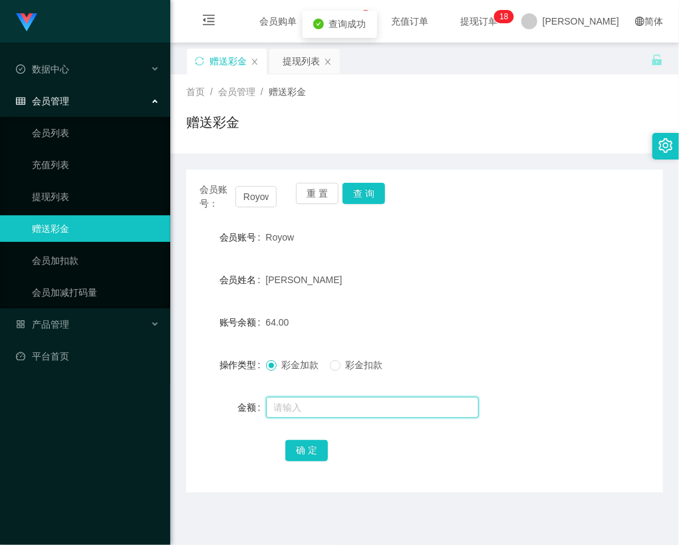
click at [344, 410] on input "text" at bounding box center [372, 407] width 213 height 21
type input "8"
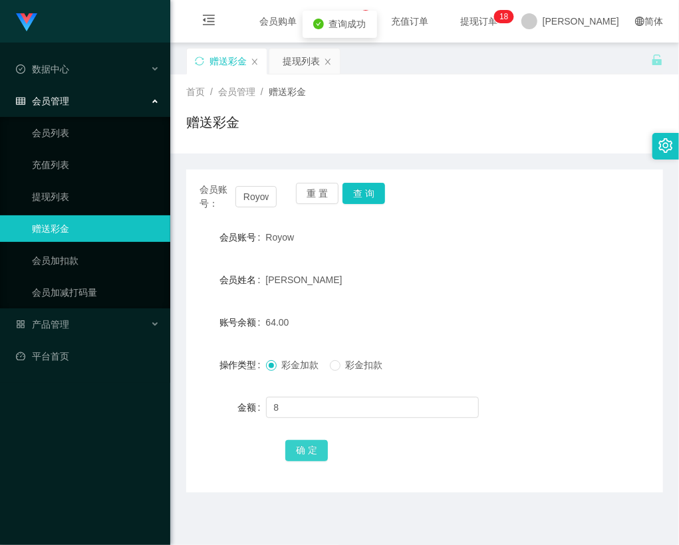
click at [319, 444] on button "确 定" at bounding box center [306, 450] width 43 height 21
drag, startPoint x: 483, startPoint y: 471, endPoint x: 490, endPoint y: 463, distance: 10.3
click at [484, 471] on div "会员账号： Royow 重 置 查 询 会员账号 Royow 会员姓名 Choi Kian Ming 账号余额 72.00 操作类型 彩金加款 彩金扣款 金额…" at bounding box center [424, 331] width 477 height 323
click at [307, 194] on button "重 置" at bounding box center [317, 193] width 43 height 21
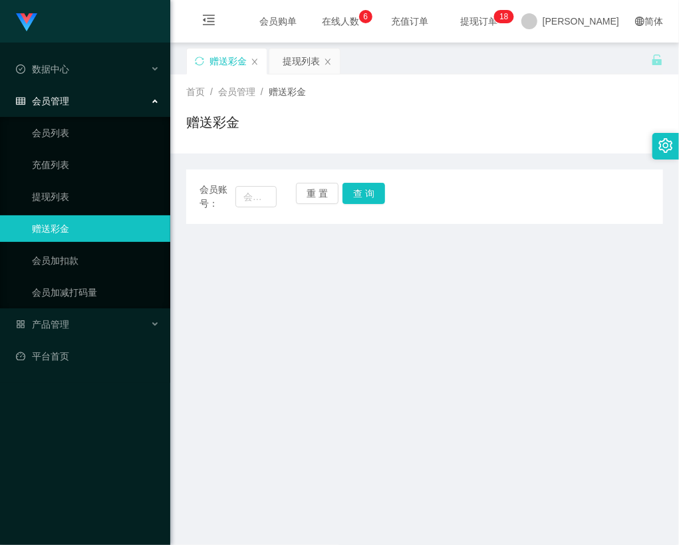
click at [233, 201] on span "会员账号：" at bounding box center [217, 197] width 36 height 28
click at [259, 194] on input "text" at bounding box center [255, 196] width 41 height 21
paste input "phang"
type input "phang"
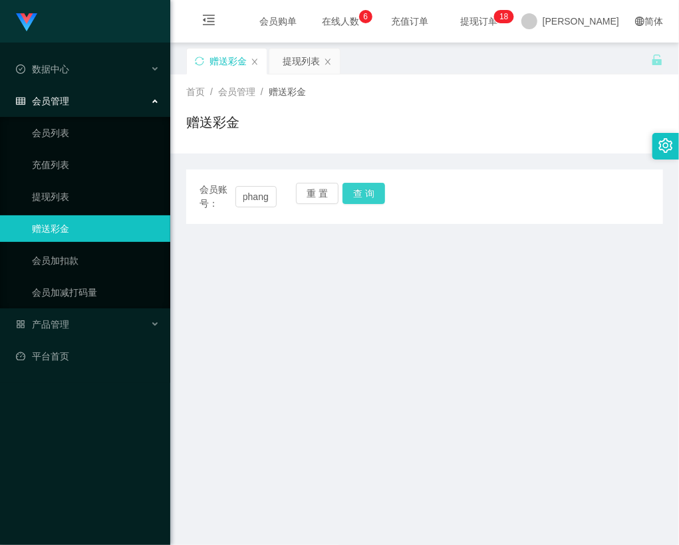
click at [378, 192] on button "查 询" at bounding box center [363, 193] width 43 height 21
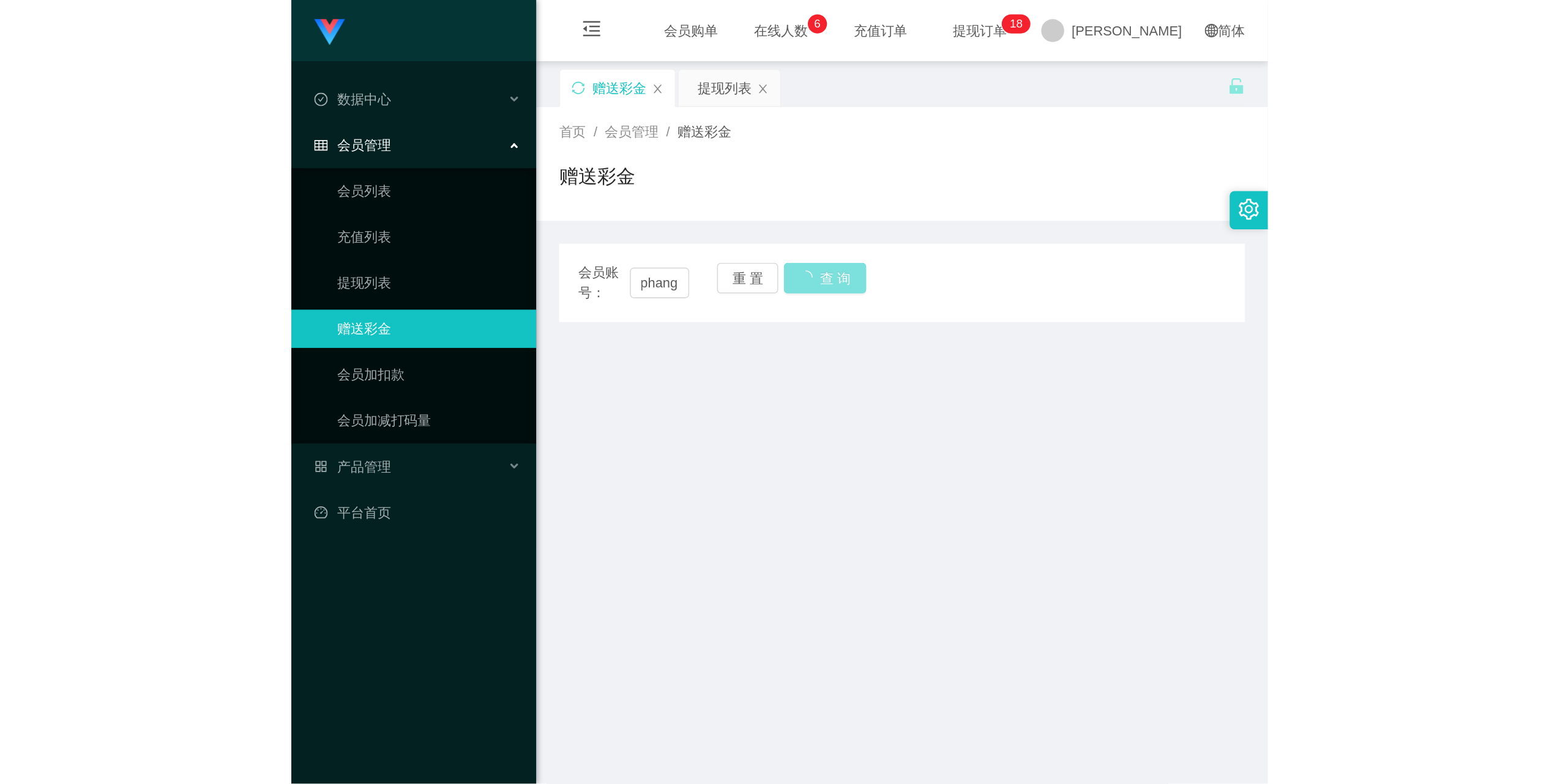
scroll to position [0, 0]
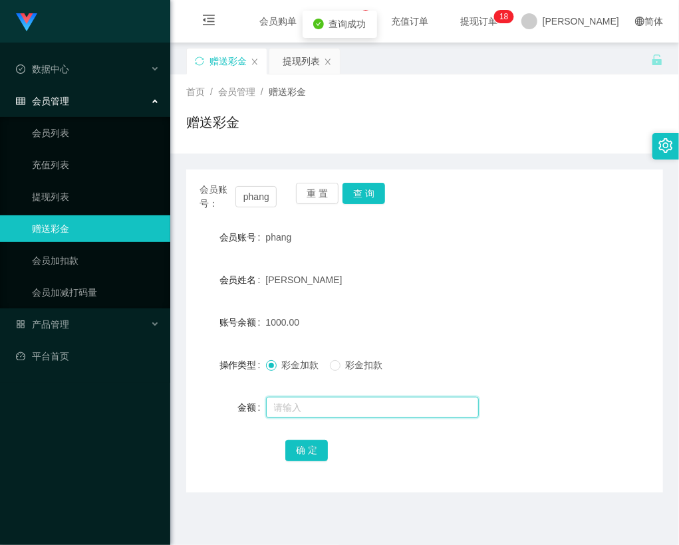
click at [332, 410] on input "text" at bounding box center [372, 407] width 213 height 21
type input "16"
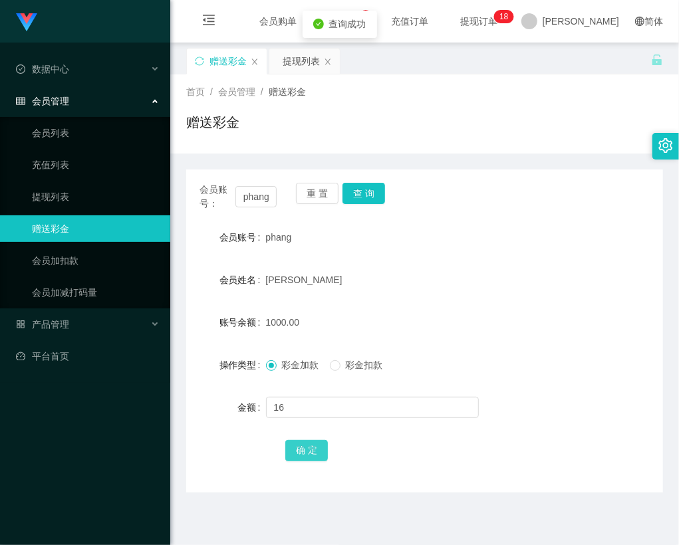
click at [310, 457] on button "确 定" at bounding box center [306, 450] width 43 height 21
click at [504, 17] on span "提现订单 0 1 2 3 4 5 6 7 8 9 0 1 2 3 4 5 6 7 8 9 0 1 2 3 4 5 6 7 8 9 0 1 2 3 4 5 6 …" at bounding box center [478, 21] width 51 height 9
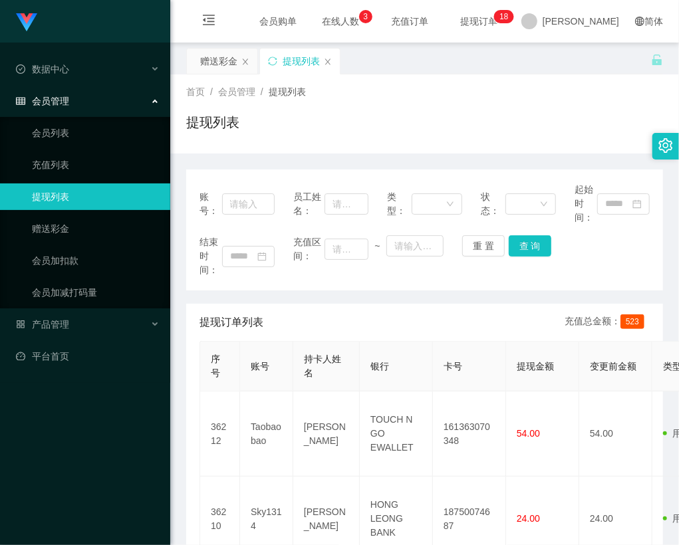
click at [503, 106] on div "首页 / 会员管理 / 提现列表 / 提现列表" at bounding box center [424, 114] width 477 height 58
click at [504, 19] on span "提现订单 0 1 2 3 4 5 6 7 8 9 0 1 2 3 4 5 6 7 8 9 0 1 2 3 4 5 6 7 8 9 0 1 2 3 4 5 6 …" at bounding box center [478, 21] width 51 height 9
click at [504, 21] on span "提现订单 0 1 2 3 4 5 6 7 8 9 0 1 2 3 4 5 6 7 8 9 0 1 2 3 4 5 6 7 8 9 0 1 2 3 4 5 6 …" at bounding box center [478, 21] width 51 height 9
click at [226, 59] on div "赠送彩金" at bounding box center [218, 61] width 37 height 25
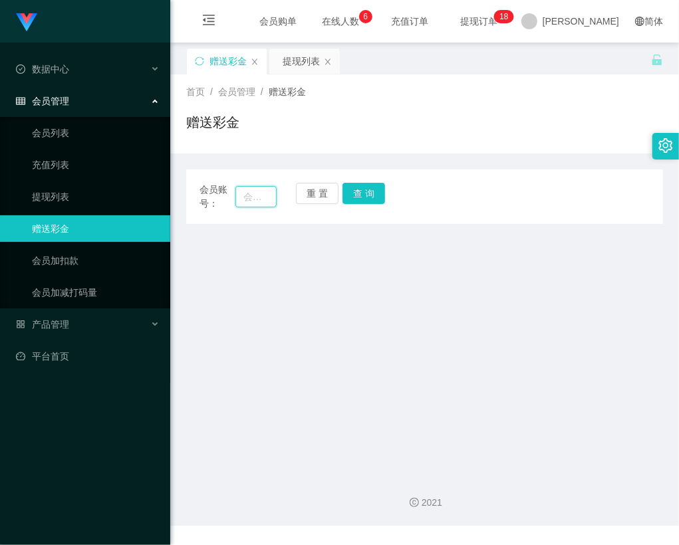
click at [263, 187] on input "text" at bounding box center [255, 196] width 41 height 21
paste input "phang"
type input "phang"
click at [379, 186] on button "查 询" at bounding box center [363, 193] width 43 height 21
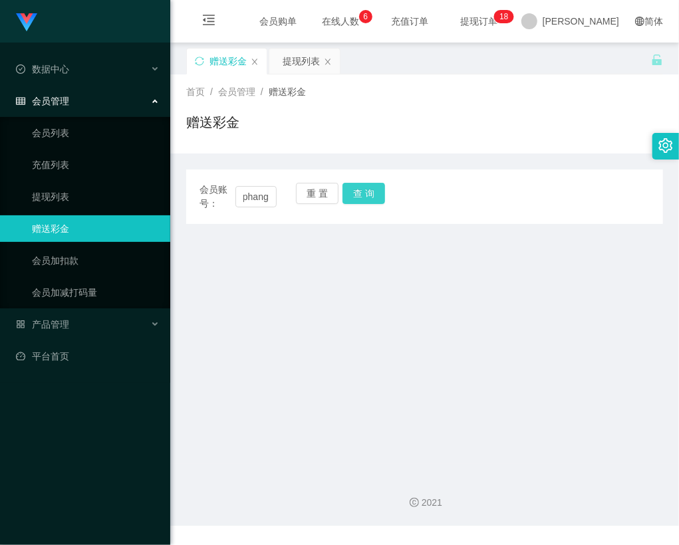
scroll to position [0, 0]
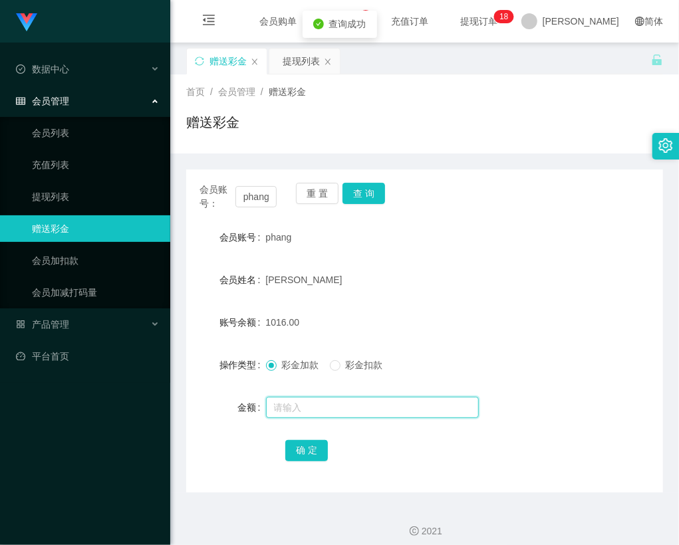
click at [346, 412] on input "text" at bounding box center [372, 407] width 213 height 21
type input "8"
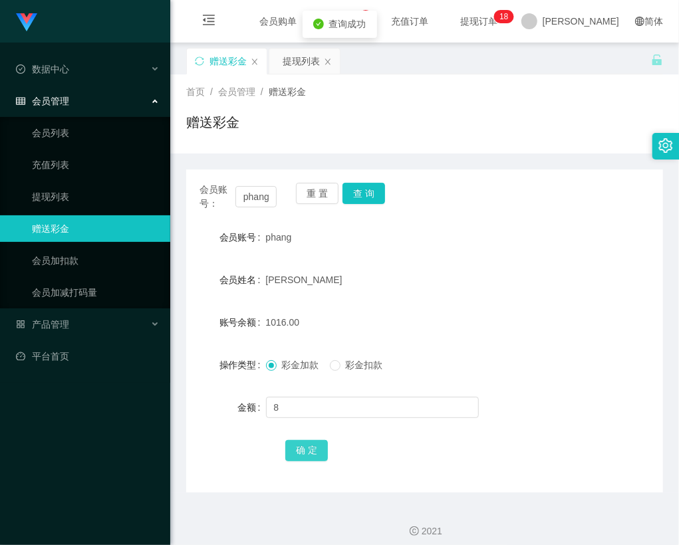
click at [311, 451] on button "确 定" at bounding box center [306, 450] width 43 height 21
click at [495, 436] on form "会员账号 phang 会员姓名 Phang ching Ee 账号余额 1024.00 操作类型 彩金加款 彩金扣款 金额 确 定" at bounding box center [424, 343] width 477 height 239
click at [312, 194] on button "重 置" at bounding box center [317, 193] width 43 height 21
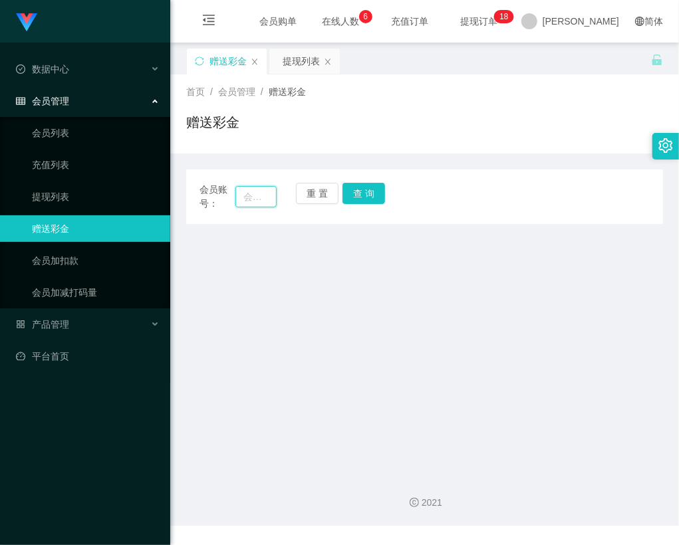
click at [245, 197] on input "text" at bounding box center [255, 196] width 41 height 21
paste input "Royow"
type input "Royow"
drag, startPoint x: 362, startPoint y: 198, endPoint x: 362, endPoint y: 213, distance: 14.6
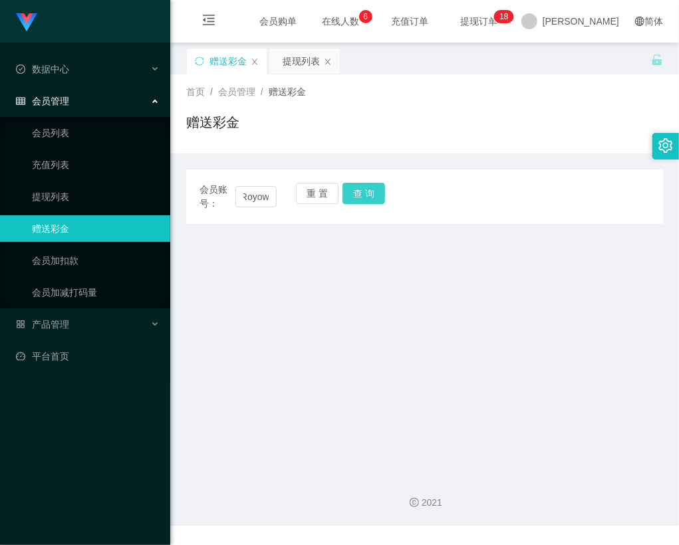
click at [362, 198] on button "查 询" at bounding box center [363, 193] width 43 height 21
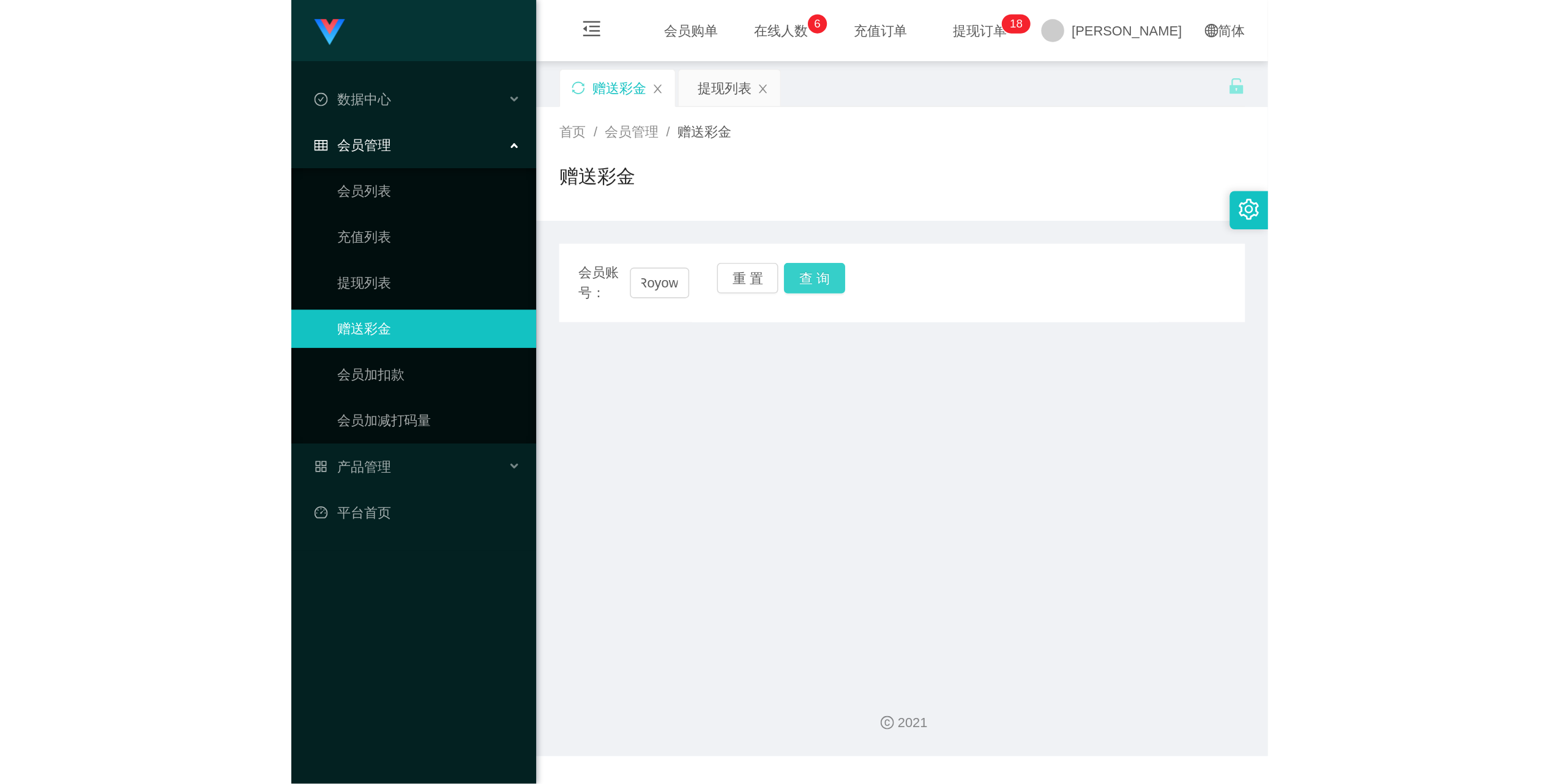
scroll to position [0, 0]
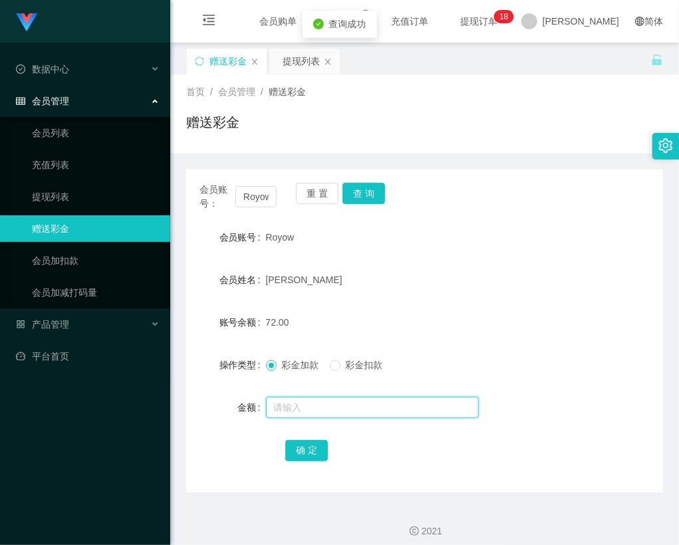
click at [301, 402] on input "text" at bounding box center [372, 407] width 213 height 21
type input "24"
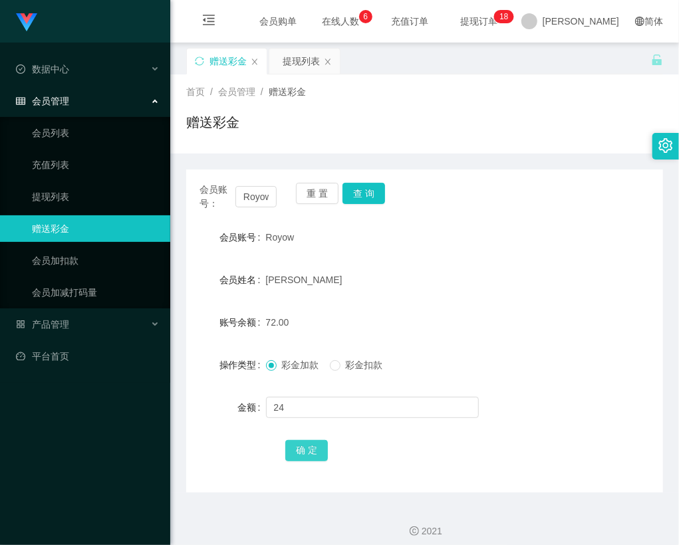
click at [312, 445] on button "确 定" at bounding box center [306, 450] width 43 height 21
click at [487, 295] on form "会员账号 Royow 会员姓名 Choi Kian Ming 账号余额 96.00 操作类型 彩金加款 彩金扣款 金额 确 定" at bounding box center [424, 343] width 477 height 239
drag, startPoint x: 316, startPoint y: 191, endPoint x: 248, endPoint y: 197, distance: 68.7
click at [310, 192] on button "重 置" at bounding box center [317, 193] width 43 height 21
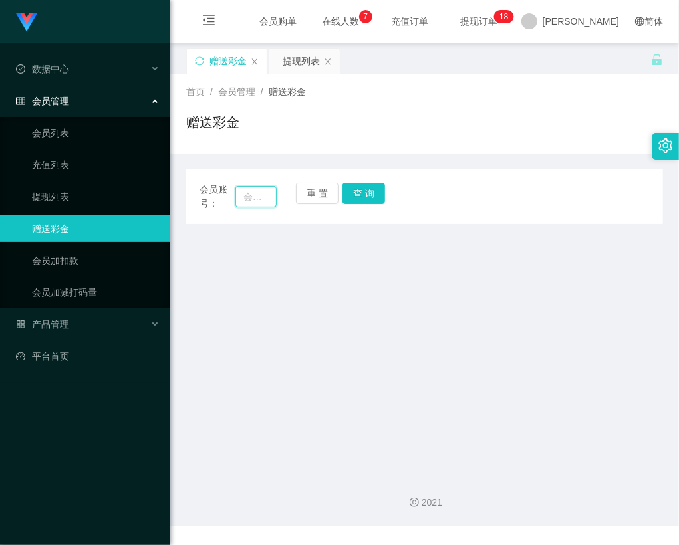
click at [248, 197] on input "text" at bounding box center [255, 196] width 41 height 21
paste input "[PERSON_NAME]"
type input "[PERSON_NAME]"
click at [368, 197] on button "查 询" at bounding box center [363, 193] width 43 height 21
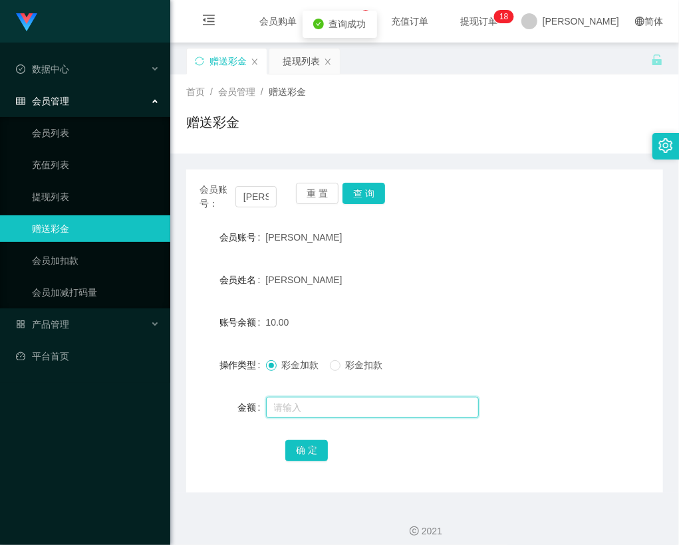
click at [331, 410] on input "text" at bounding box center [372, 407] width 213 height 21
type input "35"
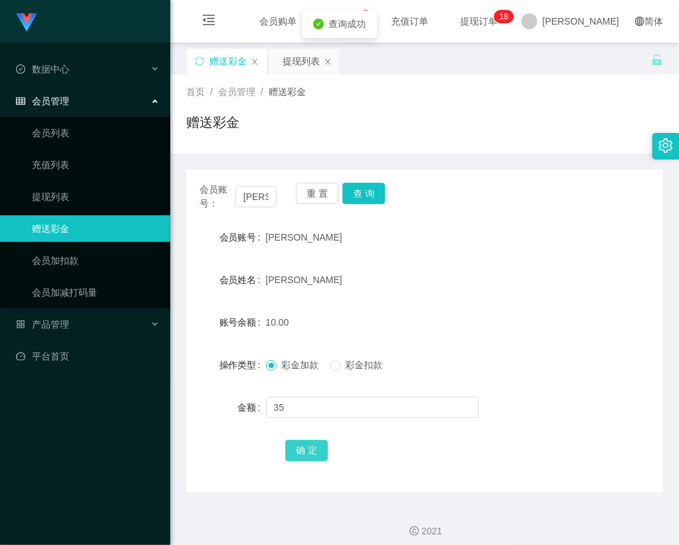
drag, startPoint x: 314, startPoint y: 447, endPoint x: 322, endPoint y: 451, distance: 8.9
click at [322, 451] on button "确 定" at bounding box center [306, 450] width 43 height 21
click at [395, 468] on div "会员账号： judith 重 置 查 询 会员账号 judith 会员姓名 judith chong 账号余额 10.00 操作类型 彩金加款 彩金扣款 金额…" at bounding box center [424, 331] width 477 height 323
click at [504, 19] on span "提现订单 0 1 2 3 4 5 6 7 8 9 0 1 2 3 4 5 6 7 8 9 0 1 2 3 4 5 6 7 8 9 0 1 2 3 4 5 6 …" at bounding box center [478, 21] width 51 height 9
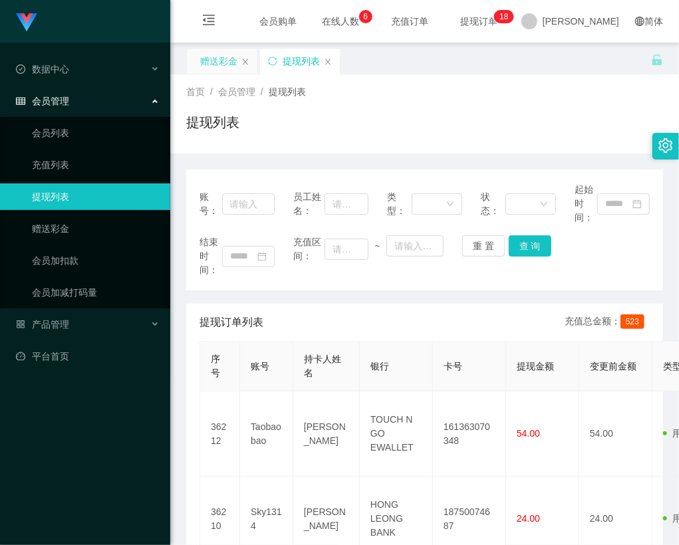
click at [215, 65] on div "赠送彩金" at bounding box center [218, 61] width 37 height 25
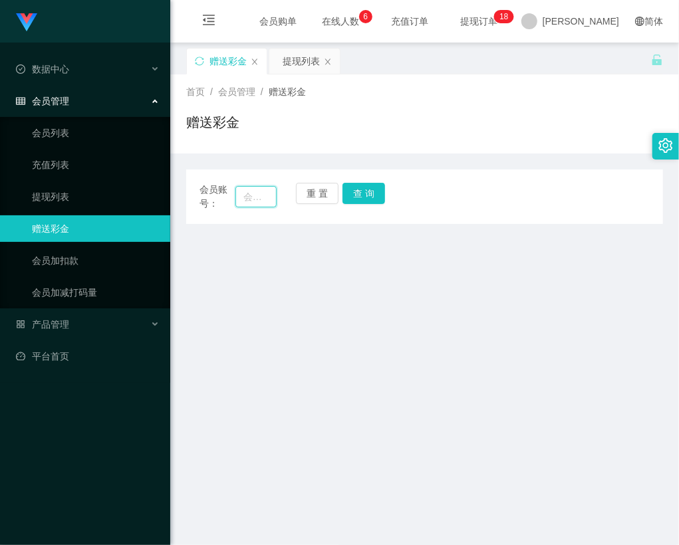
click at [253, 191] on input "text" at bounding box center [255, 196] width 41 height 21
paste input "Royow"
type input "Royow"
click at [363, 190] on button "查 询" at bounding box center [363, 193] width 43 height 21
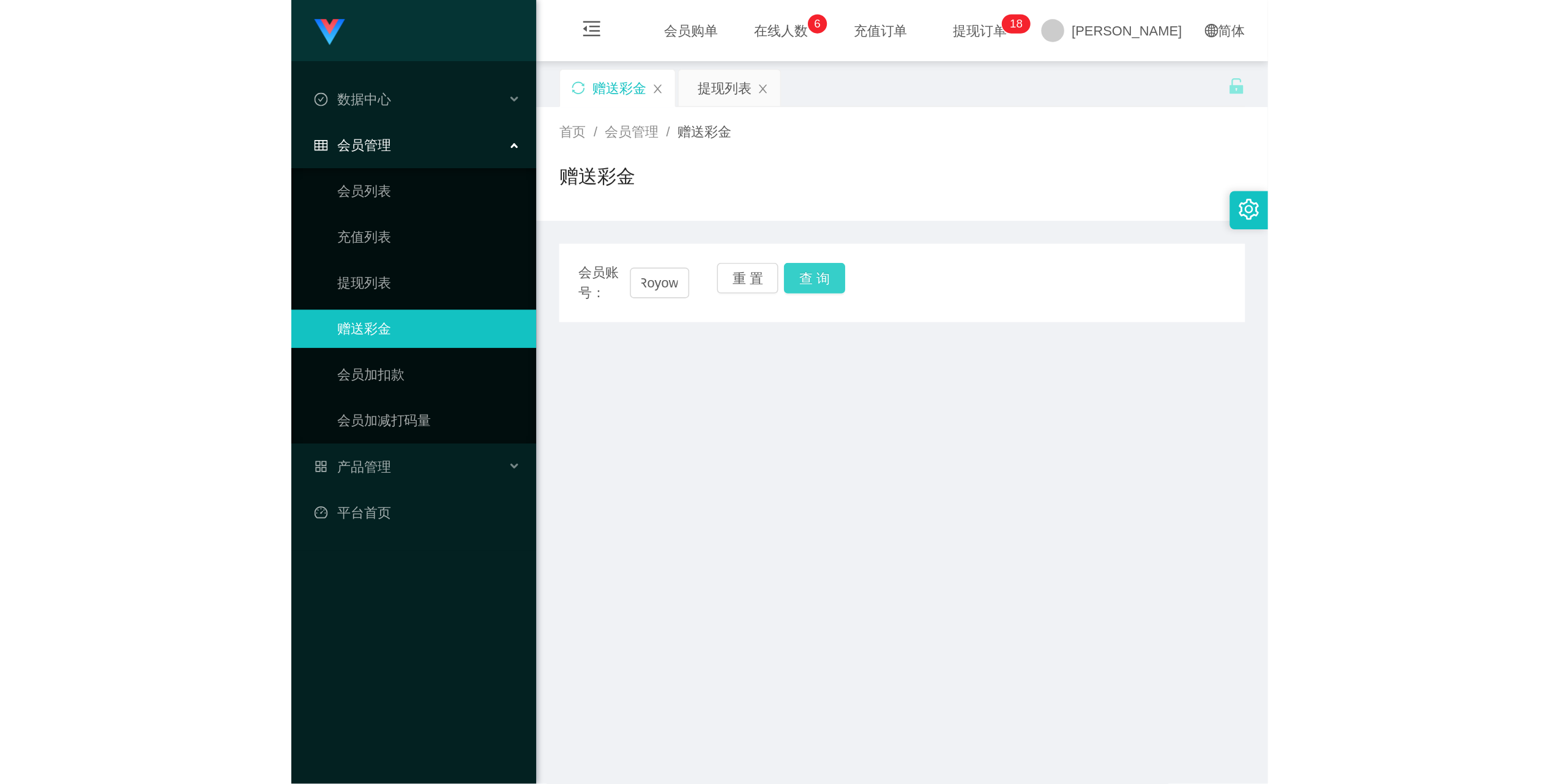
scroll to position [0, 0]
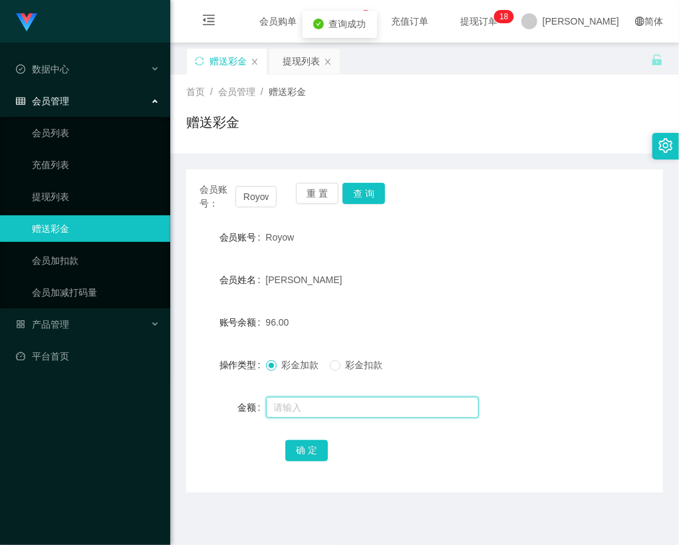
click at [314, 407] on input "text" at bounding box center [372, 407] width 213 height 21
type input "5"
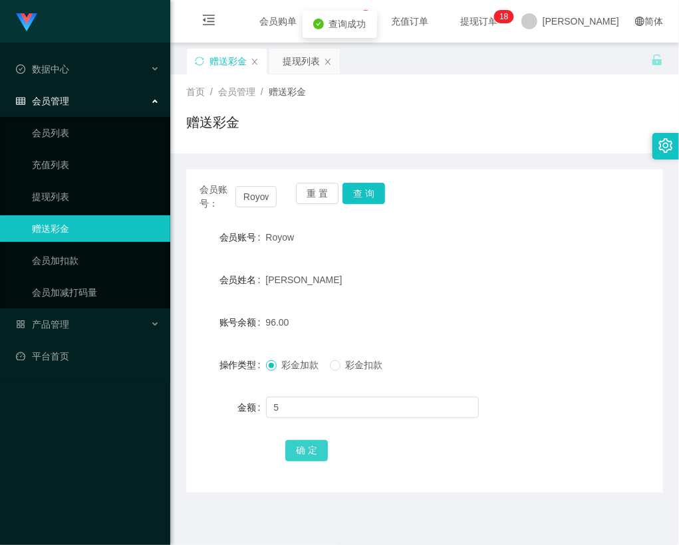
click at [307, 452] on button "确 定" at bounding box center [306, 450] width 43 height 21
drag, startPoint x: 397, startPoint y: 455, endPoint x: 416, endPoint y: 420, distance: 39.9
click at [400, 453] on div "确 定" at bounding box center [424, 450] width 278 height 27
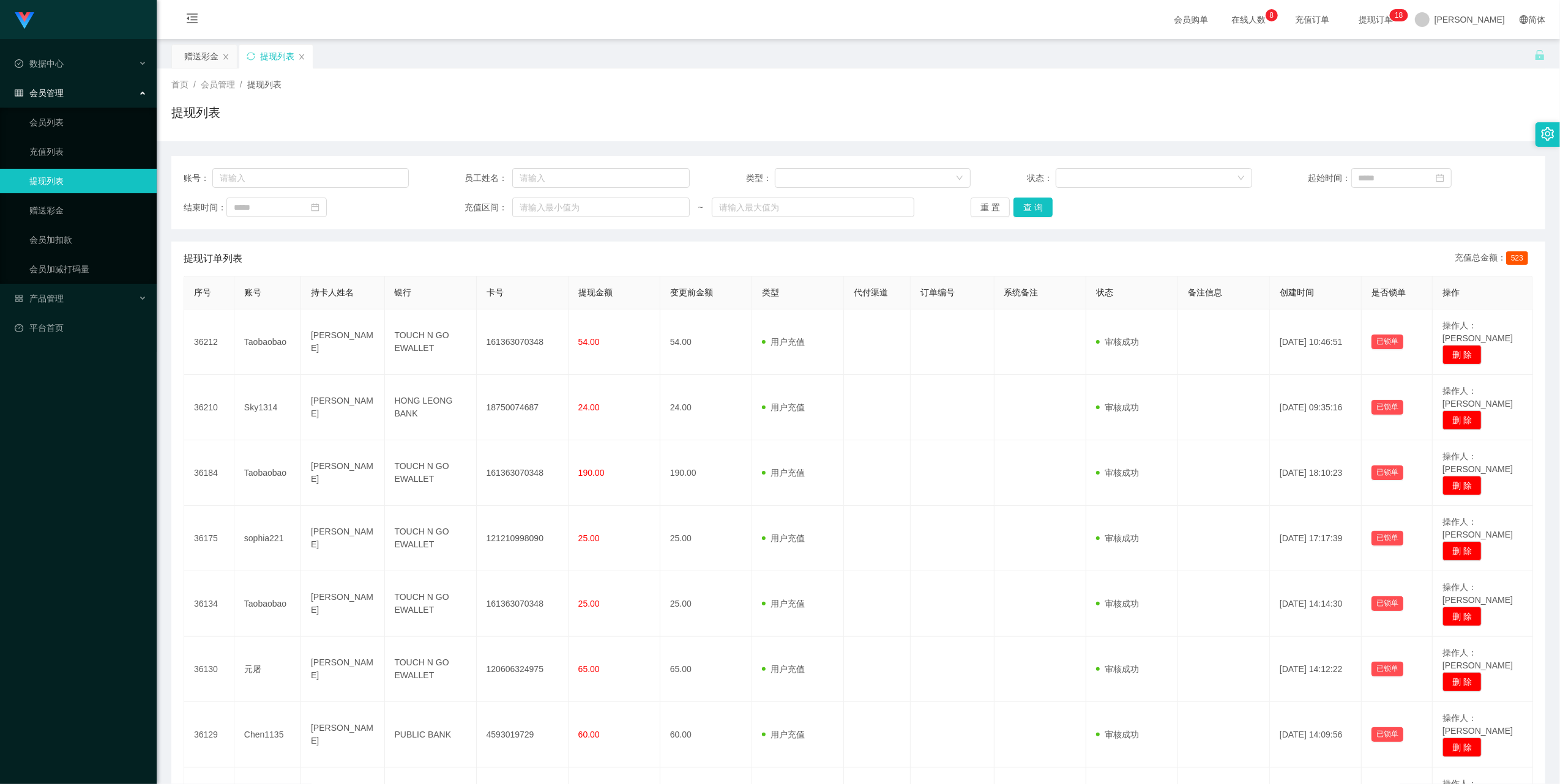
click at [456, 227] on div "账号： 员工姓名： 类型： 状态： 起始时间： 结束时间： 充值区间： ~ 重 置 查 询" at bounding box center [858, 193] width 1374 height 74
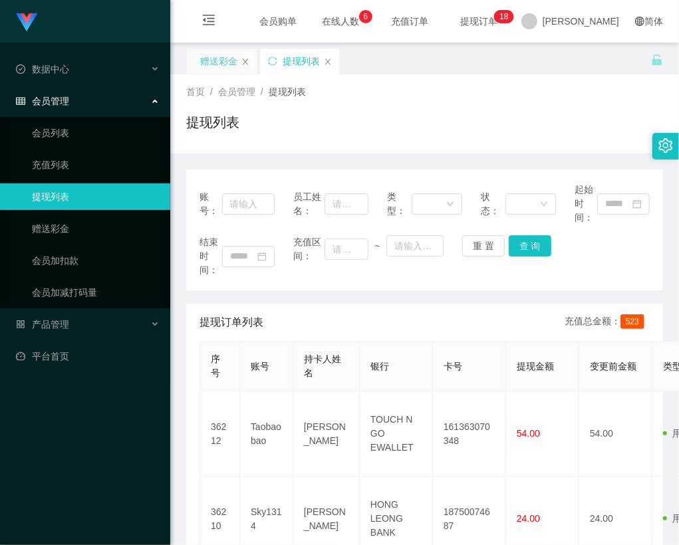
click at [223, 66] on div "赠送彩金" at bounding box center [218, 61] width 37 height 25
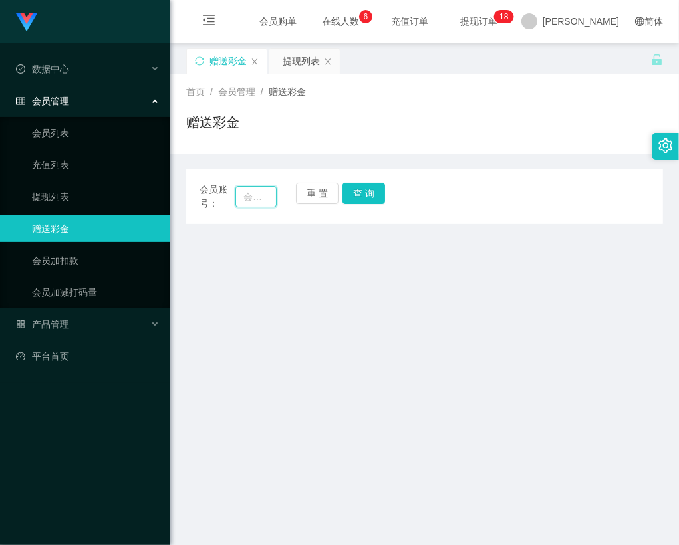
click at [267, 191] on input "text" at bounding box center [255, 196] width 41 height 21
paste input "Royow"
type input "Royow"
drag, startPoint x: 376, startPoint y: 193, endPoint x: 362, endPoint y: 193, distance: 13.3
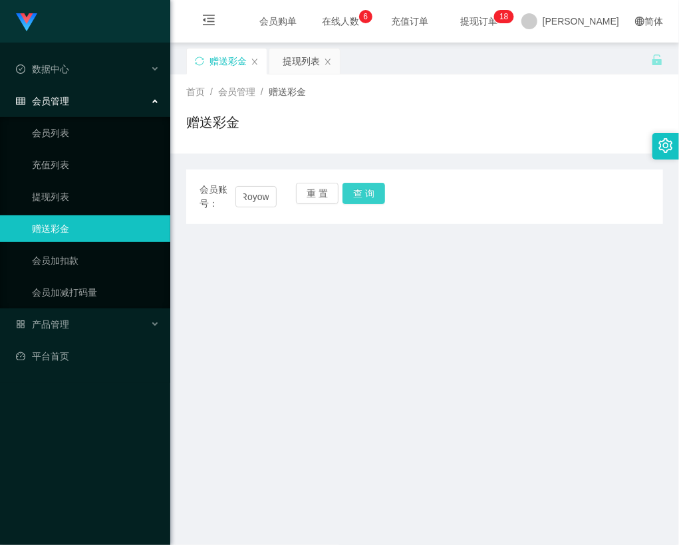
click at [376, 193] on button "查 询" at bounding box center [363, 193] width 43 height 21
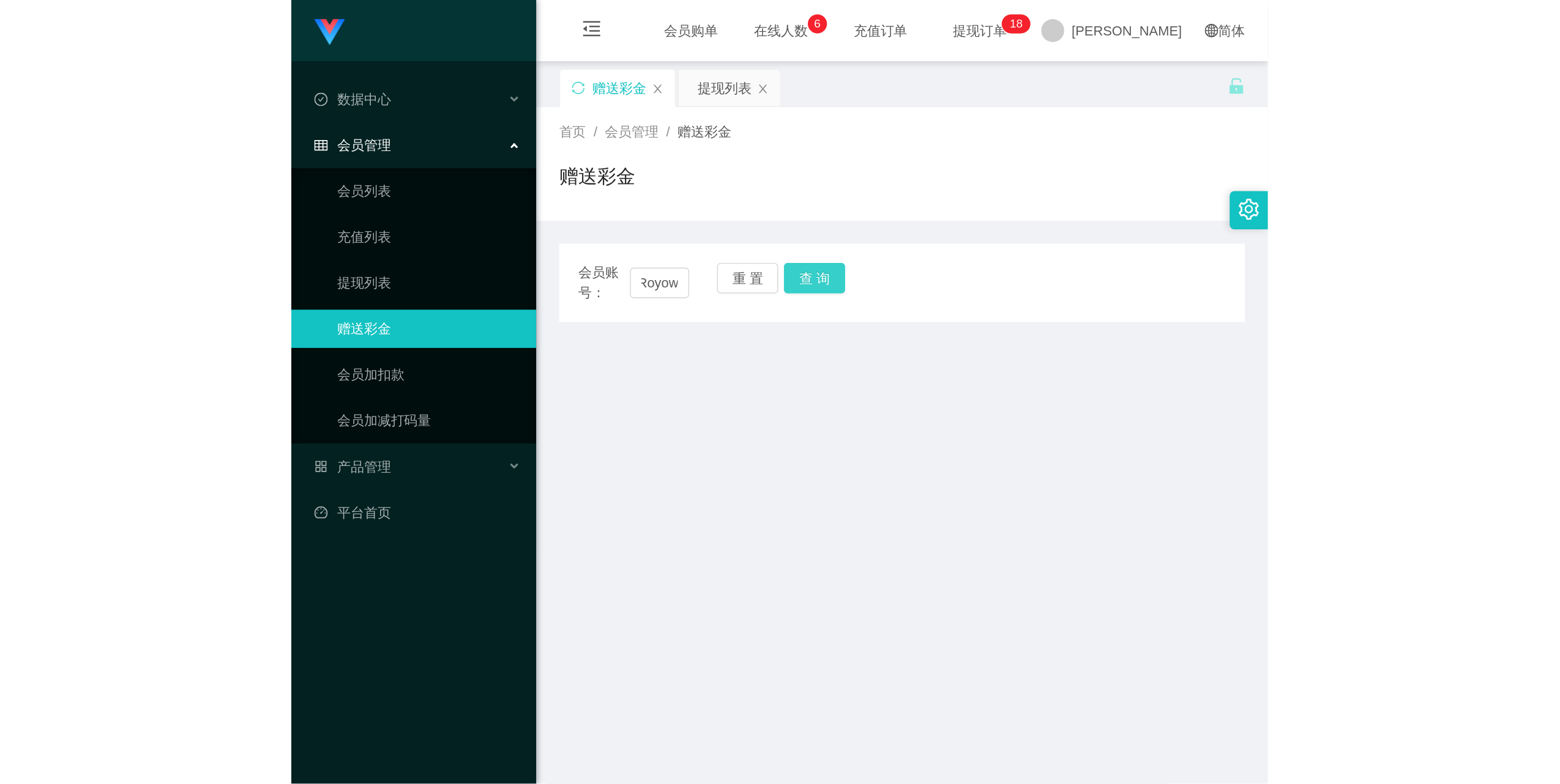
scroll to position [0, 0]
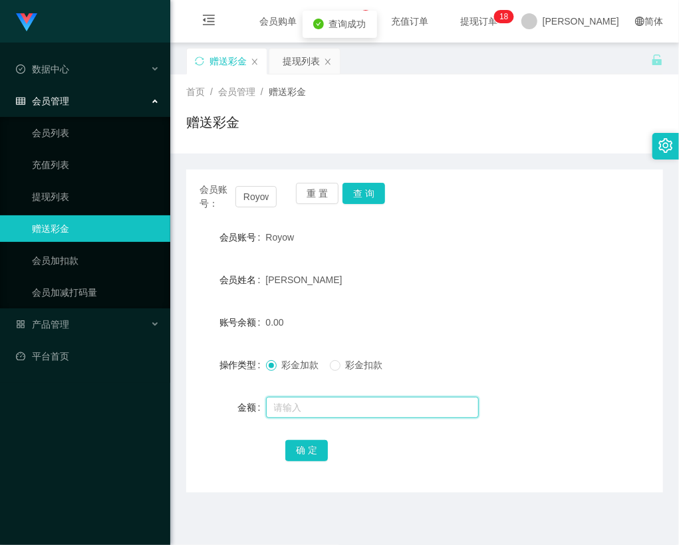
click at [305, 403] on input "text" at bounding box center [372, 407] width 213 height 21
type input "3"
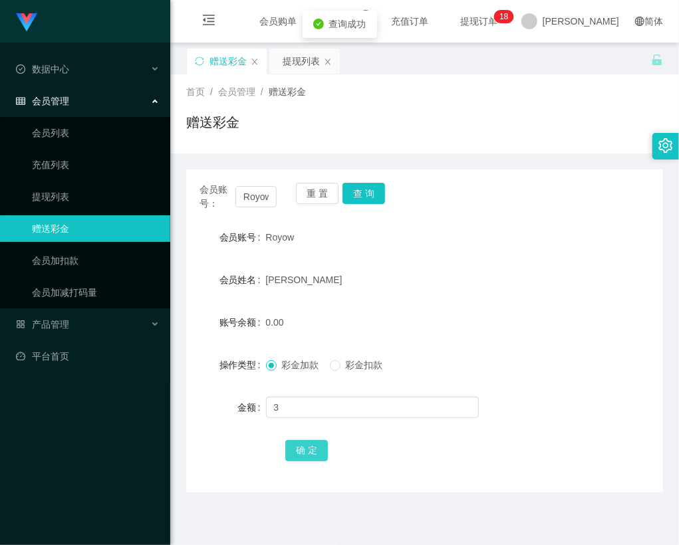
drag, startPoint x: 309, startPoint y: 445, endPoint x: 317, endPoint y: 427, distance: 20.3
click at [309, 447] on button "确 定" at bounding box center [306, 450] width 43 height 21
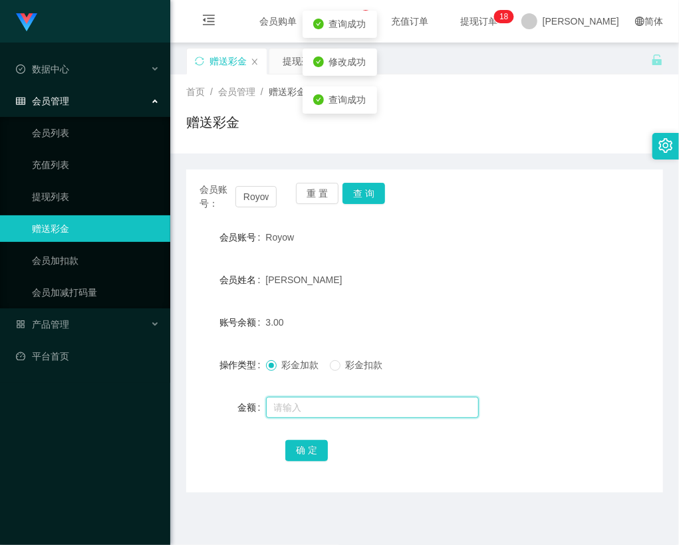
click at [328, 403] on input "text" at bounding box center [372, 407] width 213 height 21
type input "8"
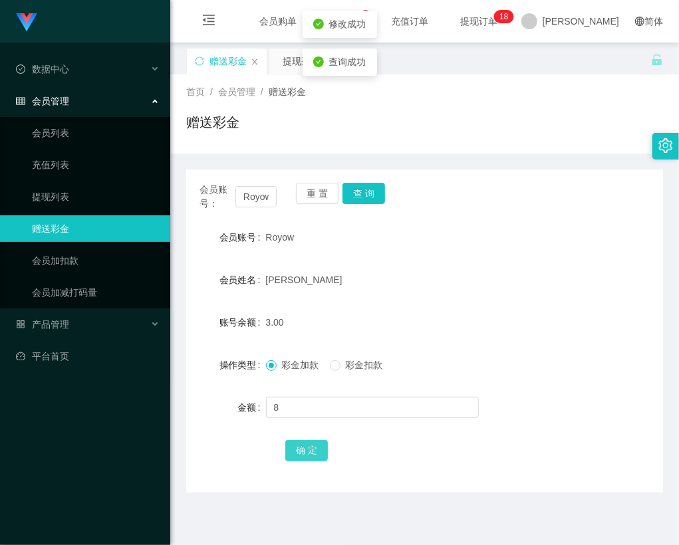
click at [307, 447] on button "确 定" at bounding box center [306, 450] width 43 height 21
drag, startPoint x: 468, startPoint y: 463, endPoint x: 476, endPoint y: 457, distance: 9.6
click at [469, 463] on div "确 定" at bounding box center [424, 450] width 278 height 27
click at [504, 17] on span "提现订单 0 1 2 3 4 5 6 7 8 9 0 1 2 3 4 5 6 7 8 9 0 1 2 3 4 5 6 7 8 9 0 1 2 3 4 5 6 …" at bounding box center [478, 21] width 51 height 9
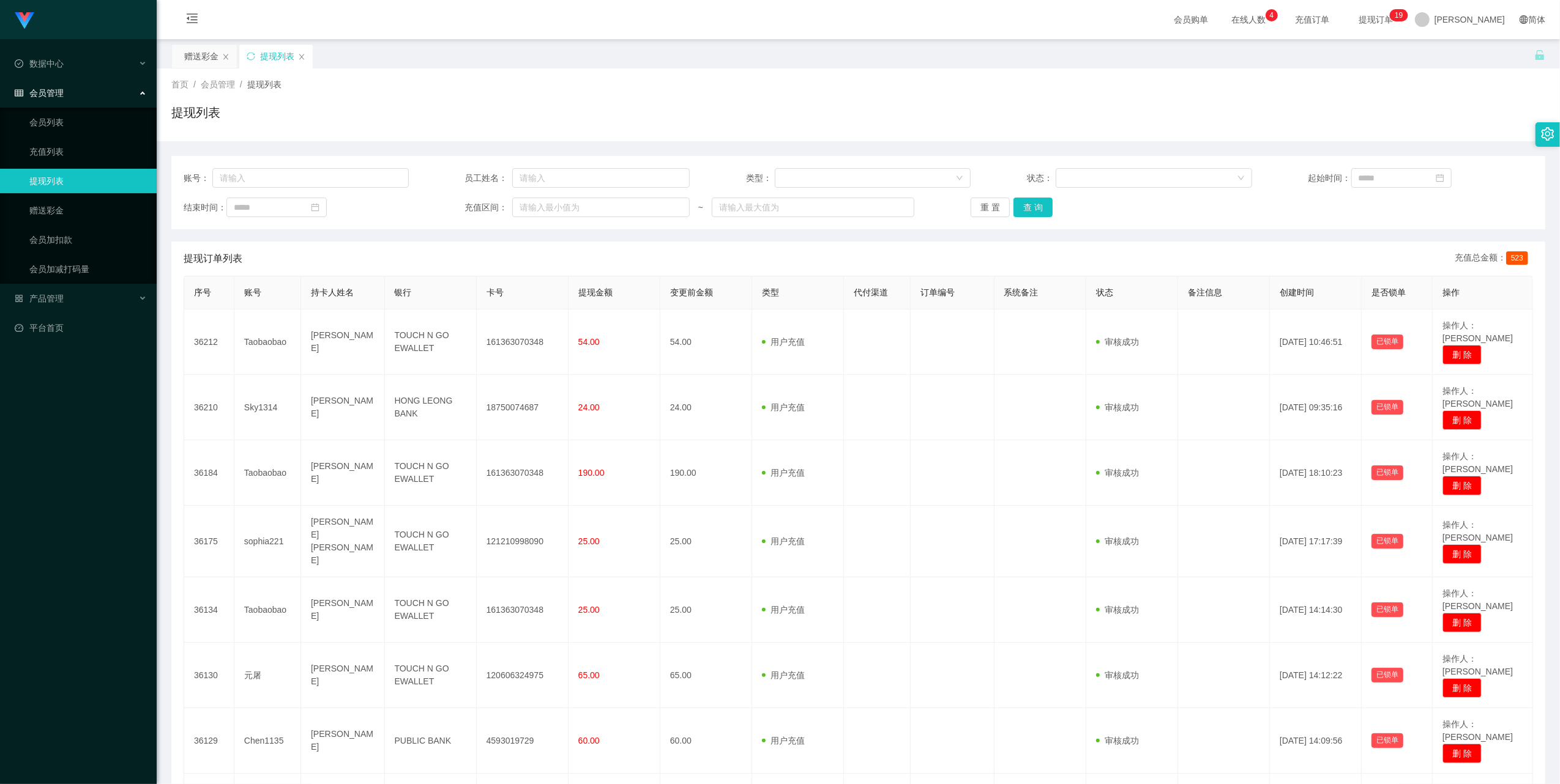
click at [624, 19] on span "提现订单 0 1 2 3 4 5 6 7 8 9 0 1 2 3 4 5 6 7 8 9 0 1 2 3 4 5 6 7 8 9 0 1 2 3 4 5 6 …" at bounding box center [1375, 19] width 47 height 8
click at [624, 206] on button "重 置" at bounding box center [990, 207] width 40 height 19
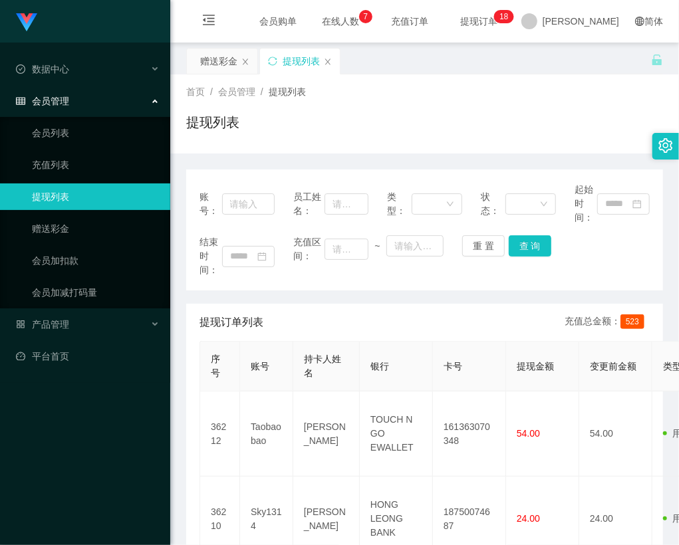
click at [405, 118] on div "提现列表" at bounding box center [424, 127] width 477 height 31
click at [221, 61] on div "赠送彩金" at bounding box center [218, 61] width 37 height 25
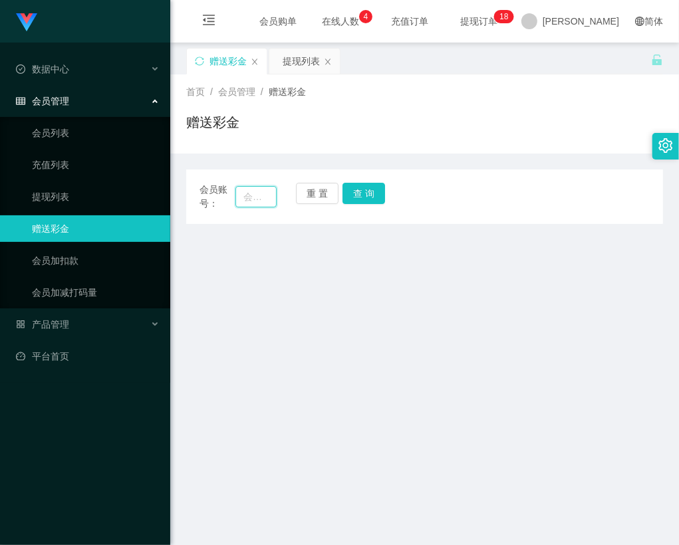
click at [267, 197] on input "text" at bounding box center [255, 196] width 41 height 21
paste input "[PERSON_NAME]"
type input "[PERSON_NAME]"
click at [379, 187] on button "查 询" at bounding box center [363, 193] width 43 height 21
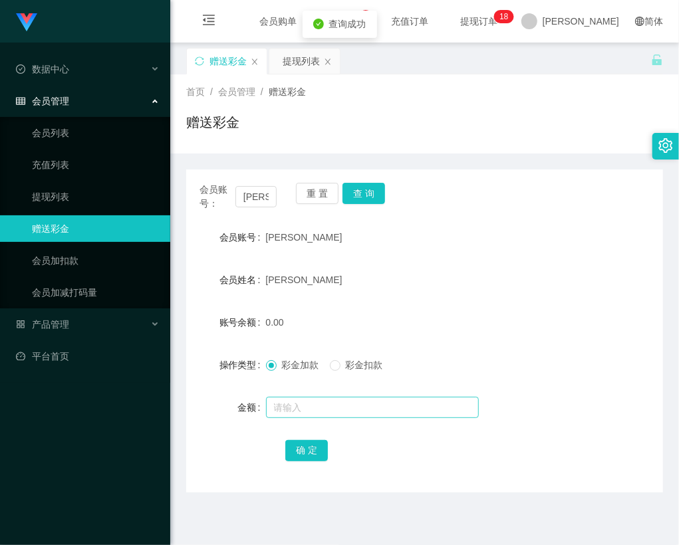
drag, startPoint x: 324, startPoint y: 394, endPoint x: 320, endPoint y: 402, distance: 8.9
click at [324, 396] on div at bounding box center [405, 407] width 278 height 27
click at [320, 402] on input "text" at bounding box center [372, 407] width 213 height 21
type input "5"
click at [324, 447] on button "确 定" at bounding box center [306, 450] width 43 height 21
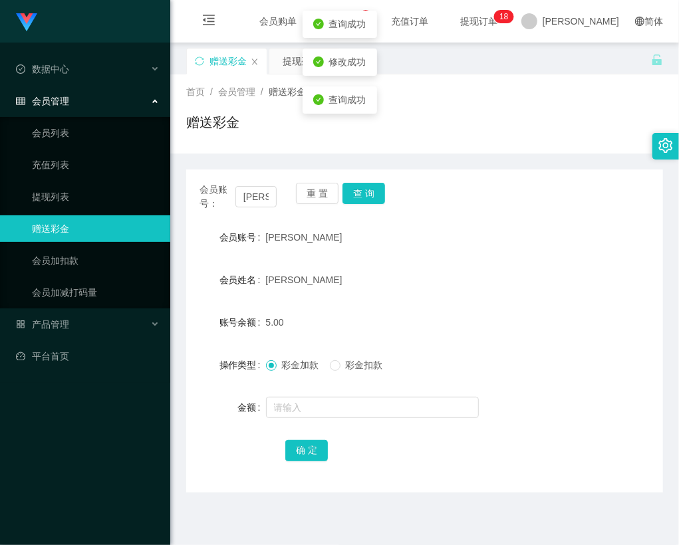
drag, startPoint x: 476, startPoint y: 491, endPoint x: 678, endPoint y: 360, distance: 240.5
click at [519, 469] on main "关闭左侧 关闭右侧 关闭其它 刷新页面 赠送彩金 提现列表 首页 / 会员管理 / 赠送彩金 / 赠送彩金 会员账号： [PERSON_NAME] 重 置 查…" at bounding box center [424, 407] width 509 height 729
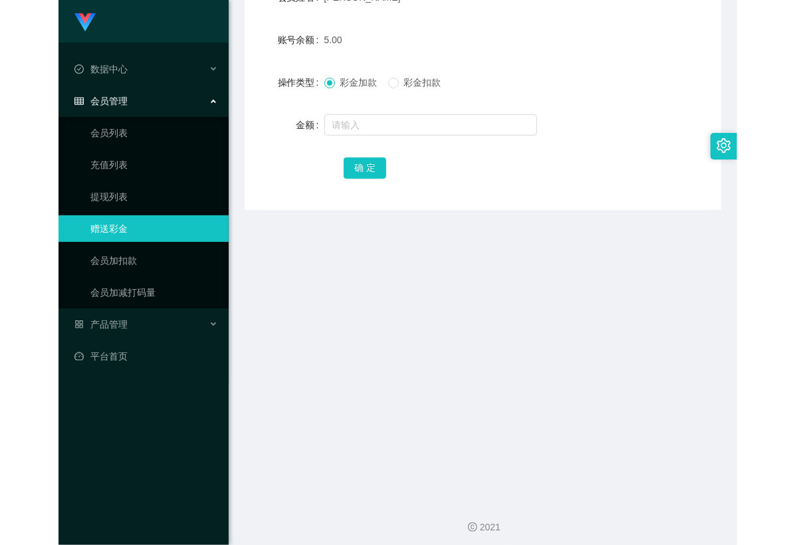
scroll to position [278, 0]
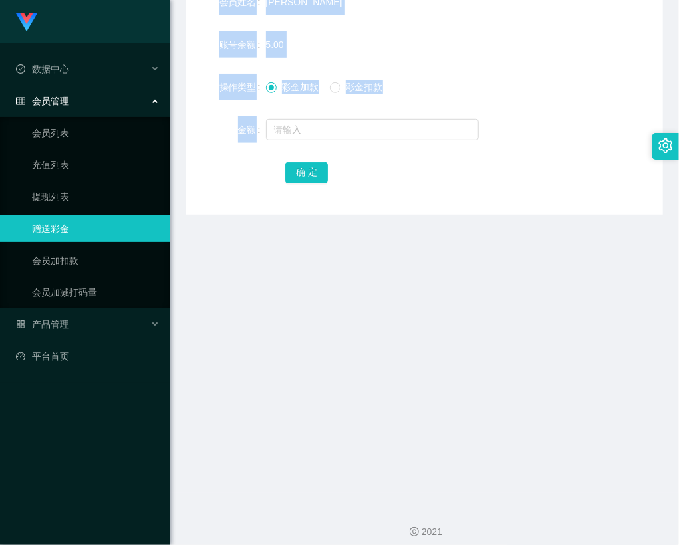
drag, startPoint x: 678, startPoint y: 138, endPoint x: 711, endPoint y: 140, distance: 33.3
click at [679, 140] on html "Shopee Workbench代理端 数据中心 会员管理 会员列表 充值列表 提现列表 赠送彩金 会员加扣款 会员加减打码量 产品管理 平台首页 保存配置 …" at bounding box center [339, 272] width 679 height 545
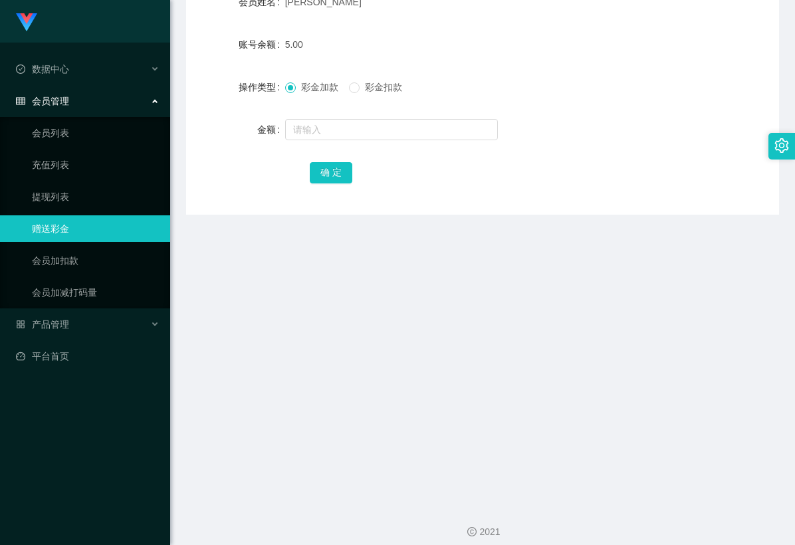
click at [527, 267] on main "关闭左侧 关闭右侧 关闭其它 刷新页面 赠送彩金 提现列表 首页 / 会员管理 / 赠送彩金 / 赠送彩金 会员账号： [PERSON_NAME] 重 置 查…" at bounding box center [482, 129] width 625 height 729
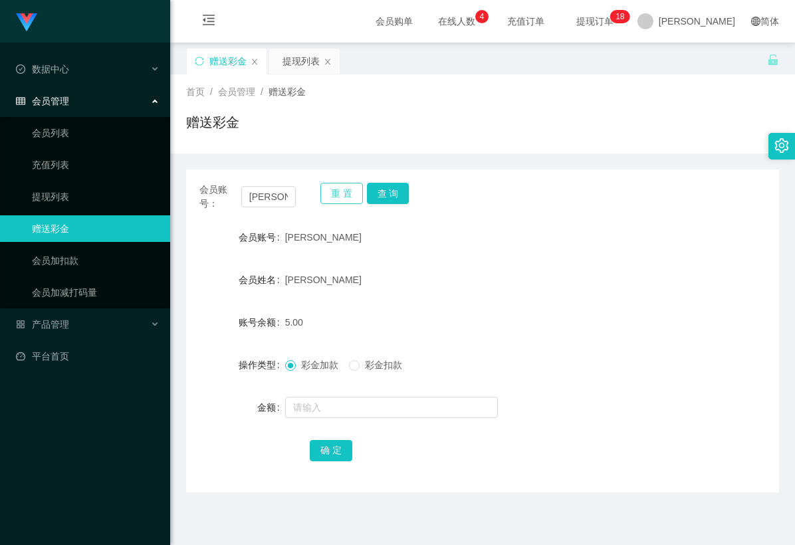
click at [336, 197] on button "重 置" at bounding box center [341, 193] width 43 height 21
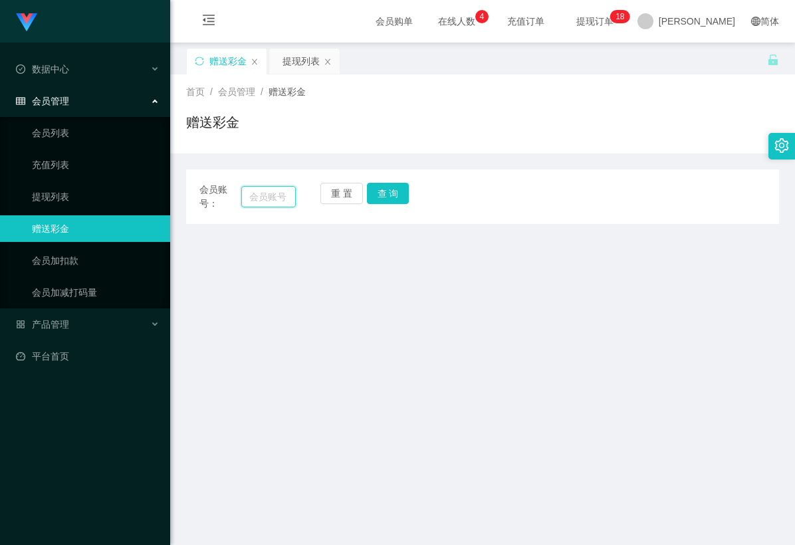
click at [272, 199] on input "text" at bounding box center [268, 196] width 55 height 21
paste input "phang"
type input "phang"
click at [396, 189] on button "查 询" at bounding box center [388, 193] width 43 height 21
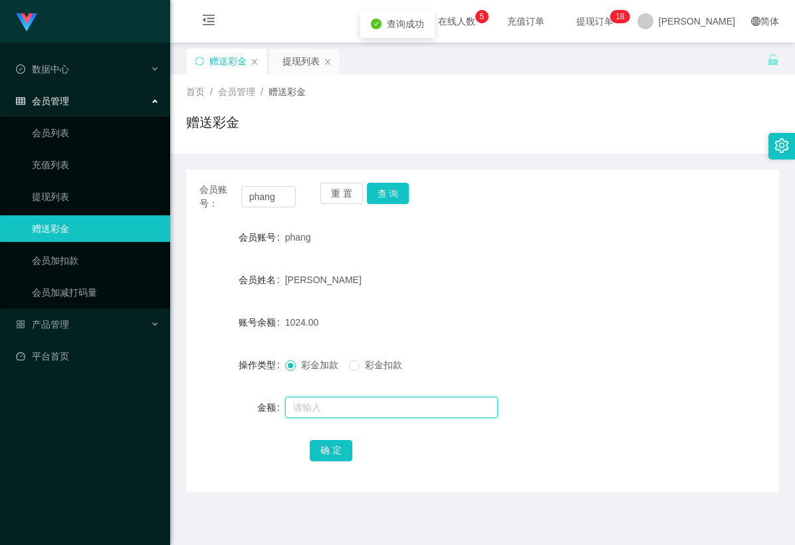
click at [379, 405] on input "text" at bounding box center [391, 407] width 213 height 21
type input "24"
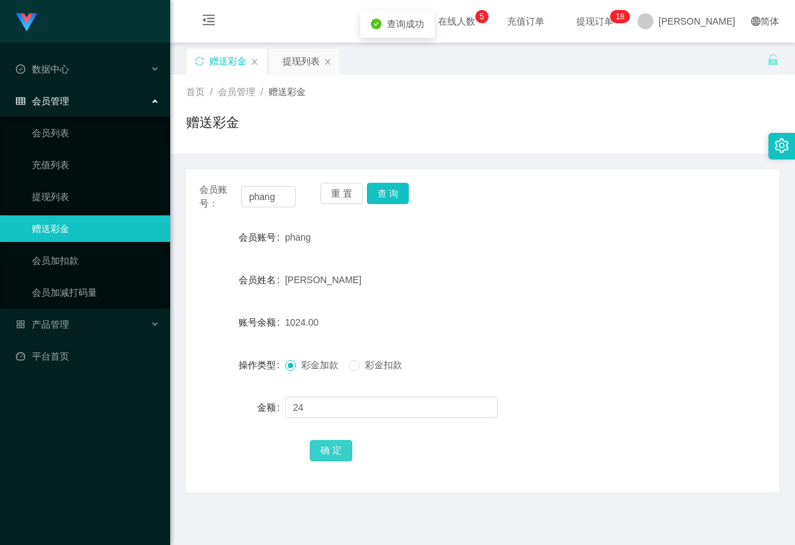
click at [335, 448] on button "确 定" at bounding box center [331, 450] width 43 height 21
click at [443, 448] on div "确 定" at bounding box center [483, 450] width 346 height 27
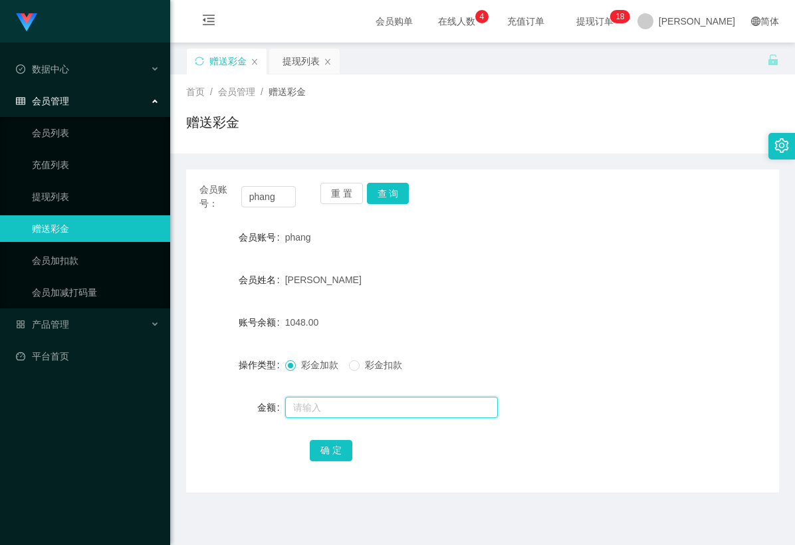
click at [331, 408] on input "text" at bounding box center [391, 407] width 213 height 21
type input "8"
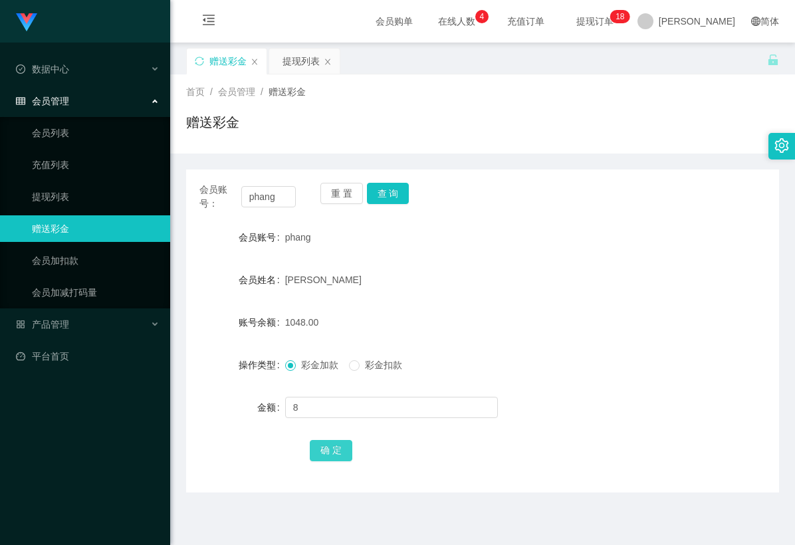
click at [322, 448] on button "确 定" at bounding box center [331, 450] width 43 height 21
drag, startPoint x: 447, startPoint y: 469, endPoint x: 481, endPoint y: 451, distance: 38.4
click at [448, 469] on div "会员账号： phang 重 置 查 询 会员账号 phang 会员姓名 [PERSON_NAME] Ee 账号余额 1048.00 操作类型 彩金加款 彩金扣…" at bounding box center [482, 331] width 593 height 323
